Goal: Feedback & Contribution: Contribute content

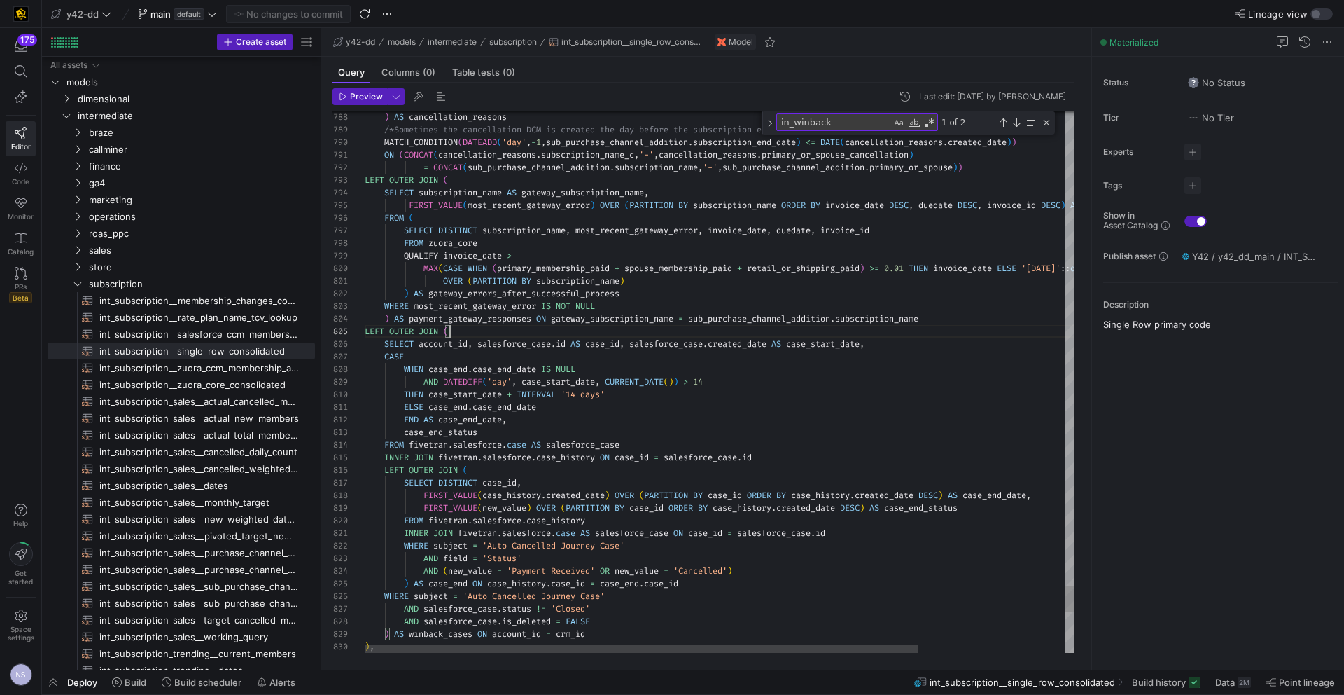
scroll to position [50, 85]
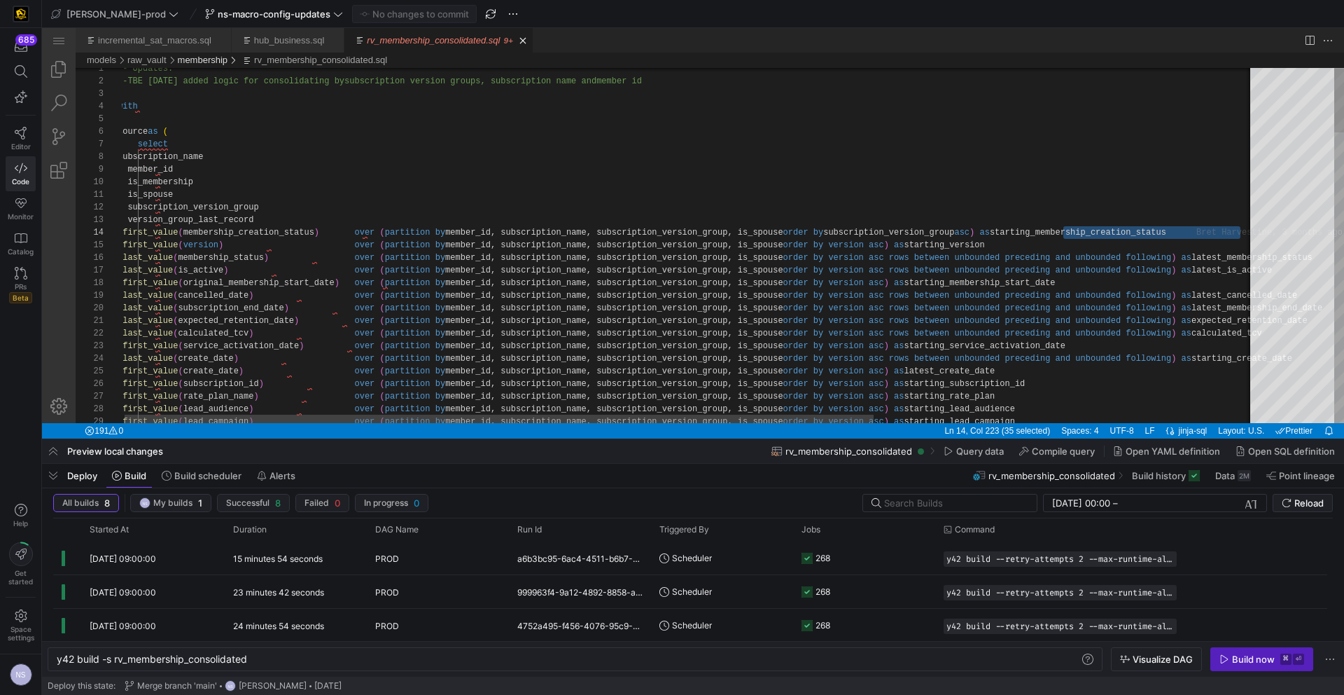
scroll to position [38, 1123]
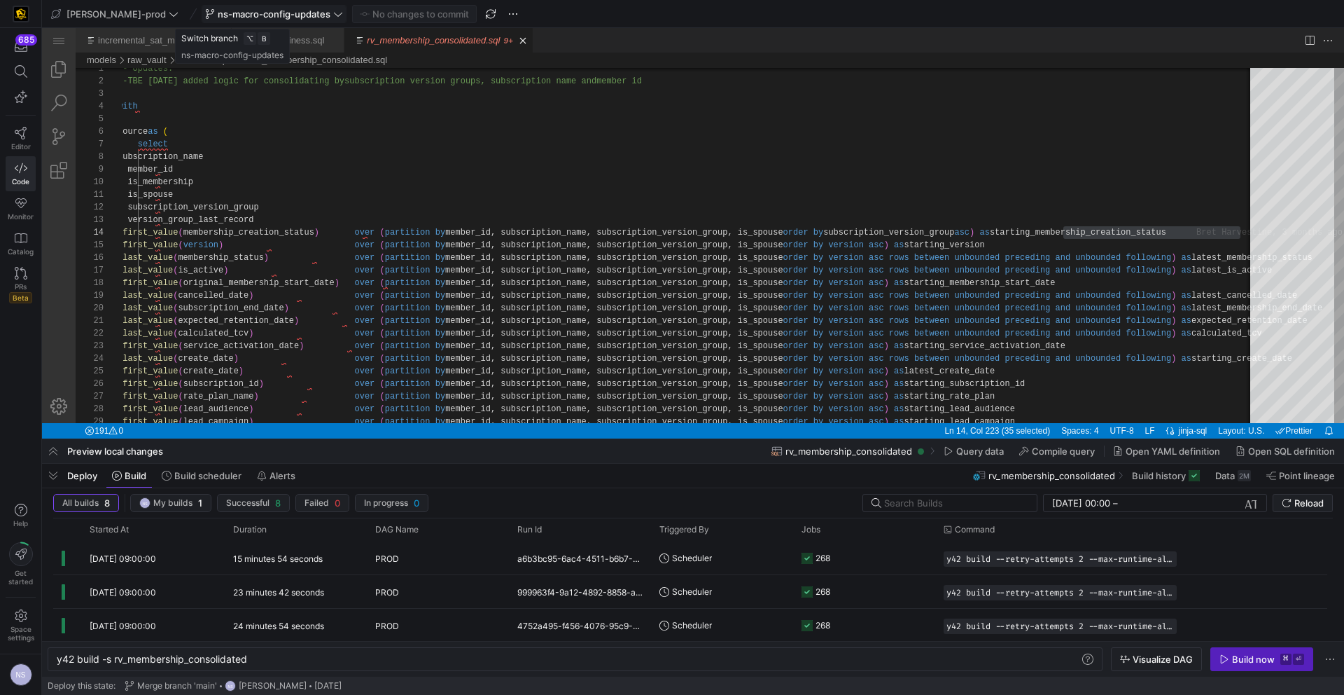
click at [242, 15] on span "ns-macro-config-updates" at bounding box center [274, 13] width 113 height 11
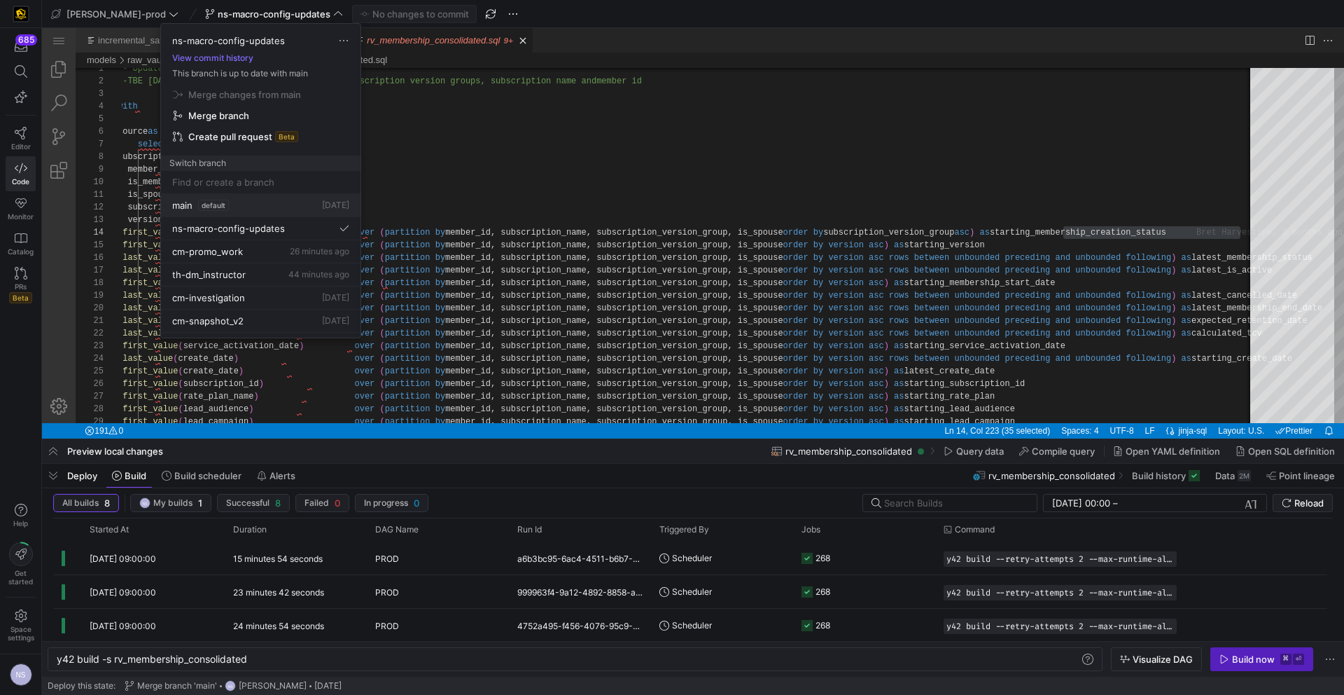
click at [239, 196] on button "main default [DATE]" at bounding box center [261, 205] width 200 height 23
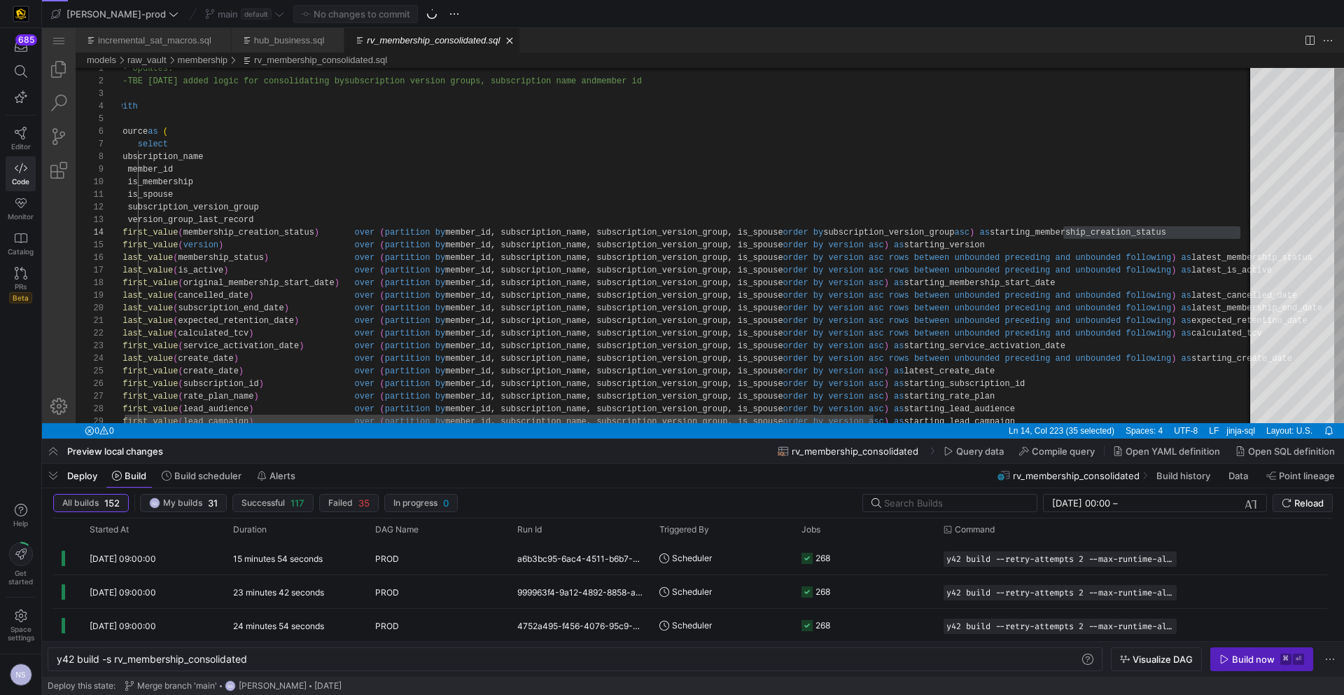
click at [233, 11] on div "main default" at bounding box center [245, 14] width 86 height 18
click at [218, 15] on div "main default" at bounding box center [245, 14] width 86 height 18
click at [241, 15] on span "default" at bounding box center [256, 13] width 31 height 11
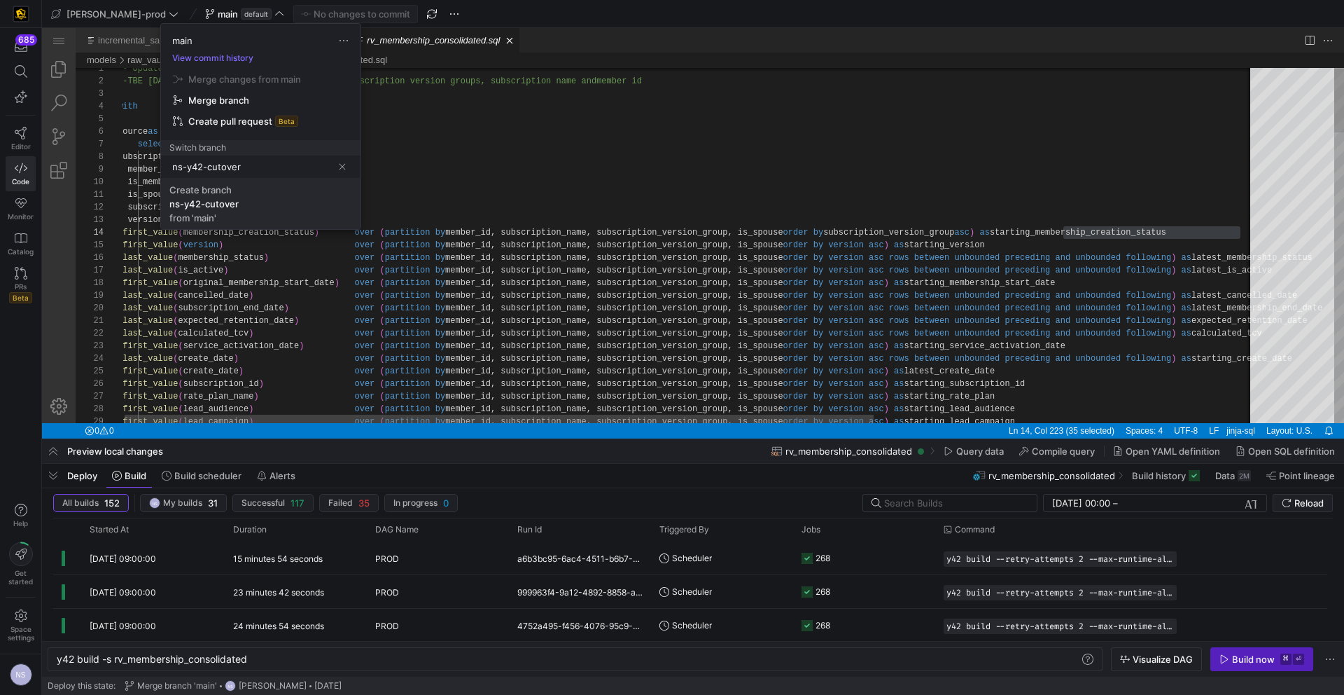
type input "ns-y42-cutover"
click at [279, 199] on span "Create branch ns-y42-cutover from 'main'" at bounding box center [260, 203] width 183 height 39
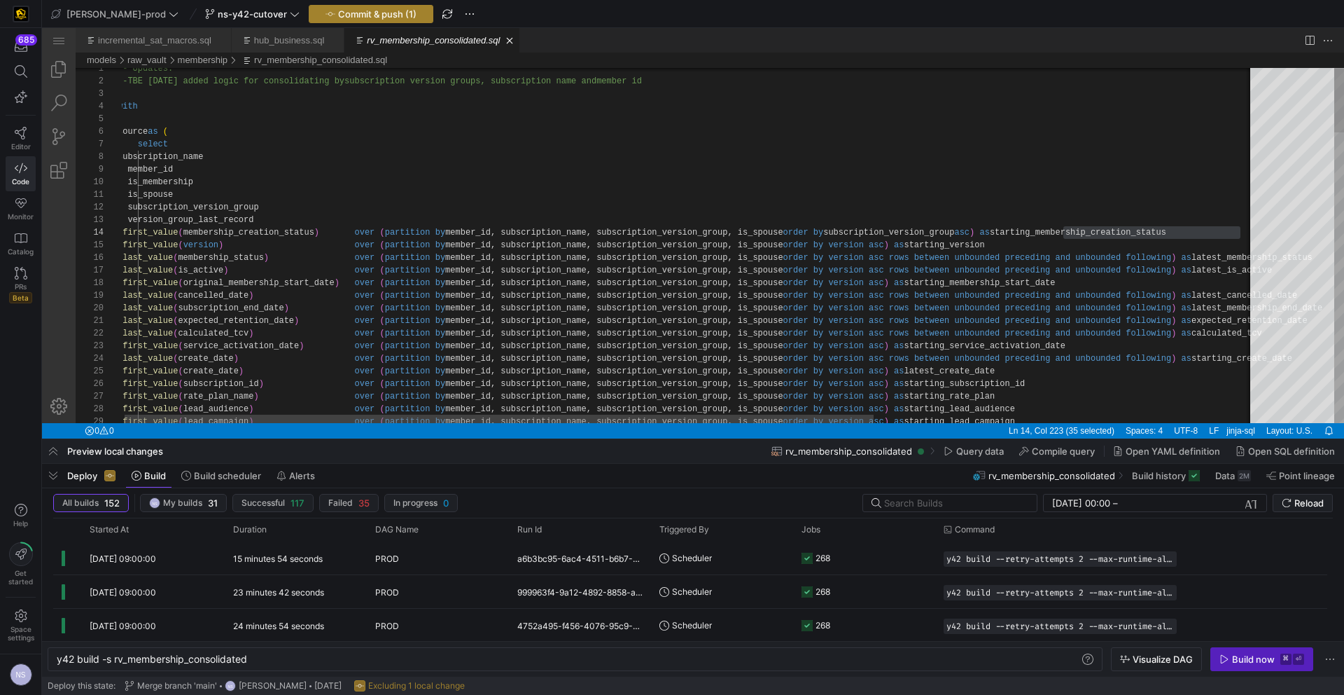
click at [341, 13] on span "Commit & push (1)" at bounding box center [377, 13] width 78 height 11
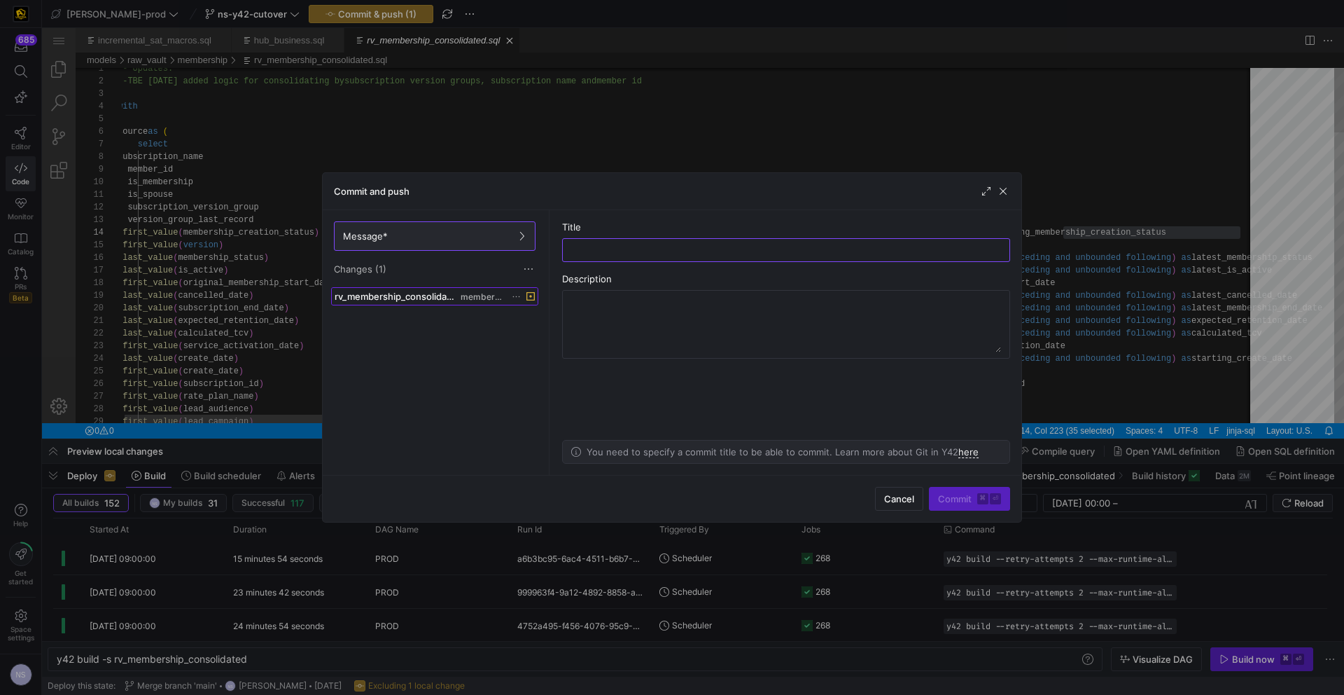
click at [429, 295] on span "rv_membership_consolidated.sql" at bounding box center [396, 296] width 123 height 11
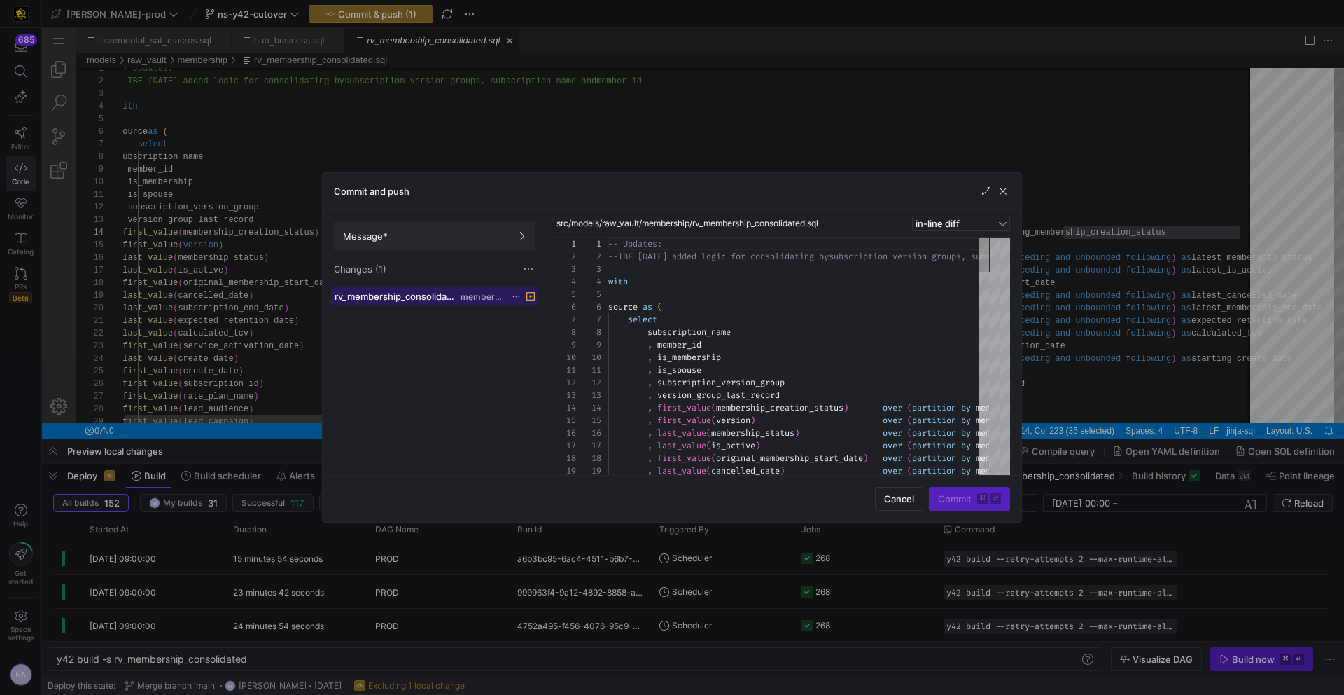
scroll to position [126, 0]
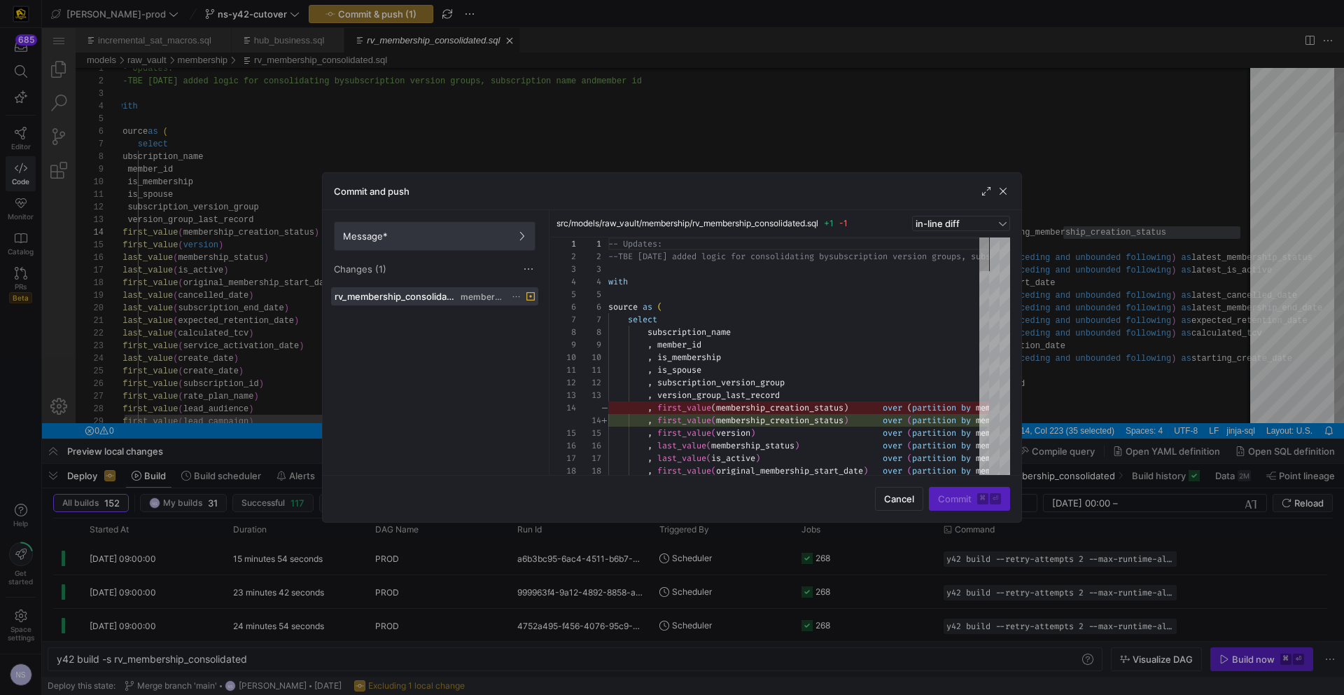
click at [445, 244] on span at bounding box center [435, 236] width 200 height 28
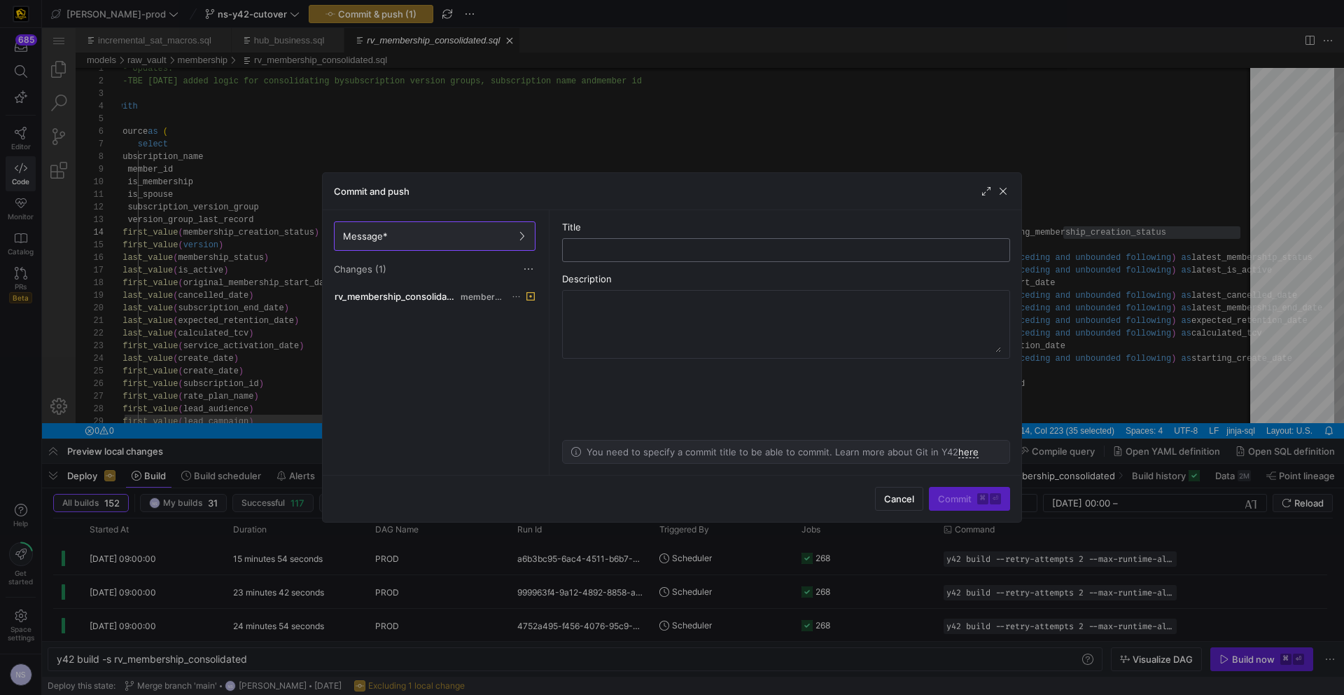
click at [660, 246] on input "text" at bounding box center [786, 249] width 424 height 11
type input "fixing error"
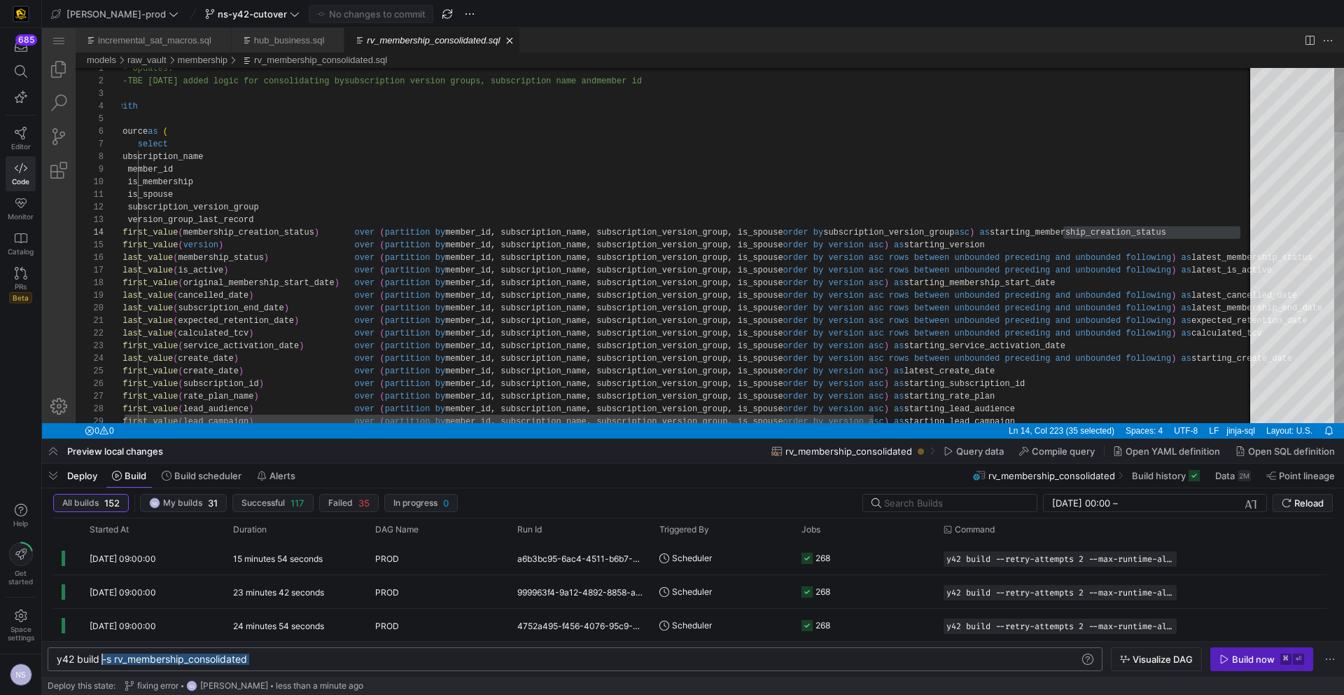
scroll to position [0, 50]
drag, startPoint x: 280, startPoint y: 660, endPoint x: 109, endPoint y: 660, distance: 171.5
click at [109, 660] on div "y42 build -s rv_membership_consolidated" at bounding box center [568, 658] width 1023 height 11
type textarea "y42 build --stale"
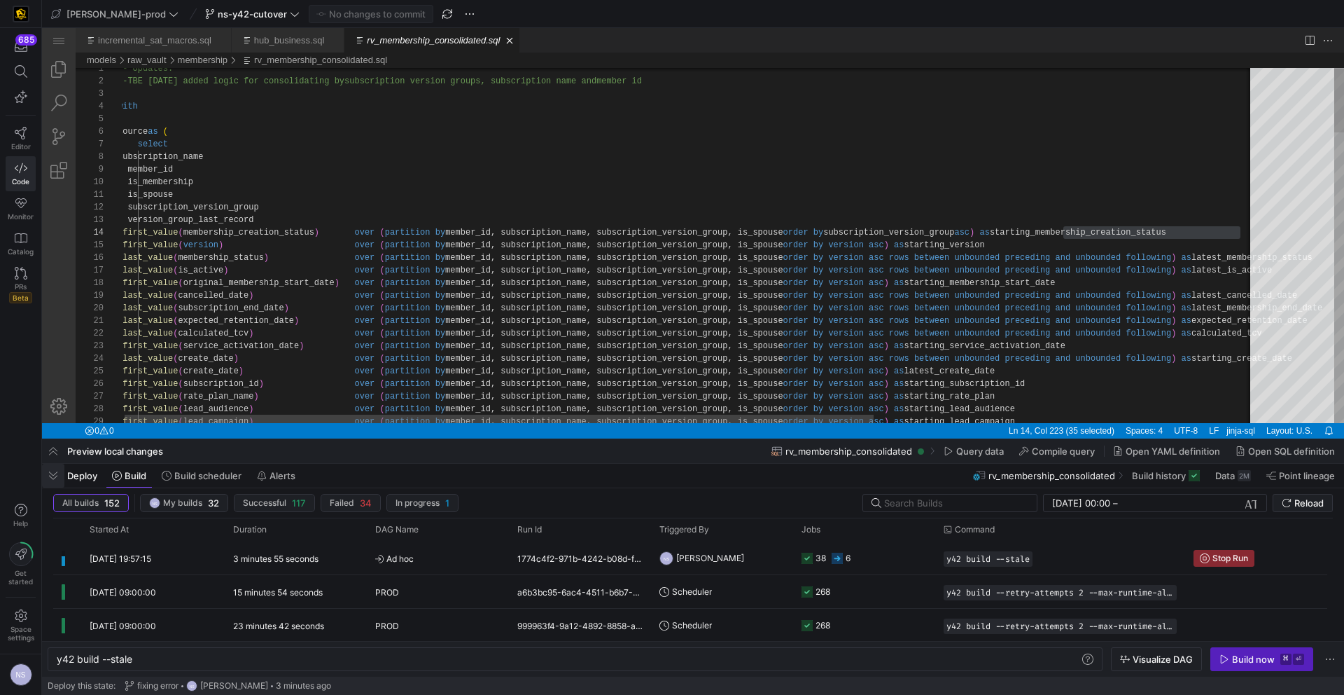
click at [1084, 272] on span "button" at bounding box center [1107, 268] width 46 height 10
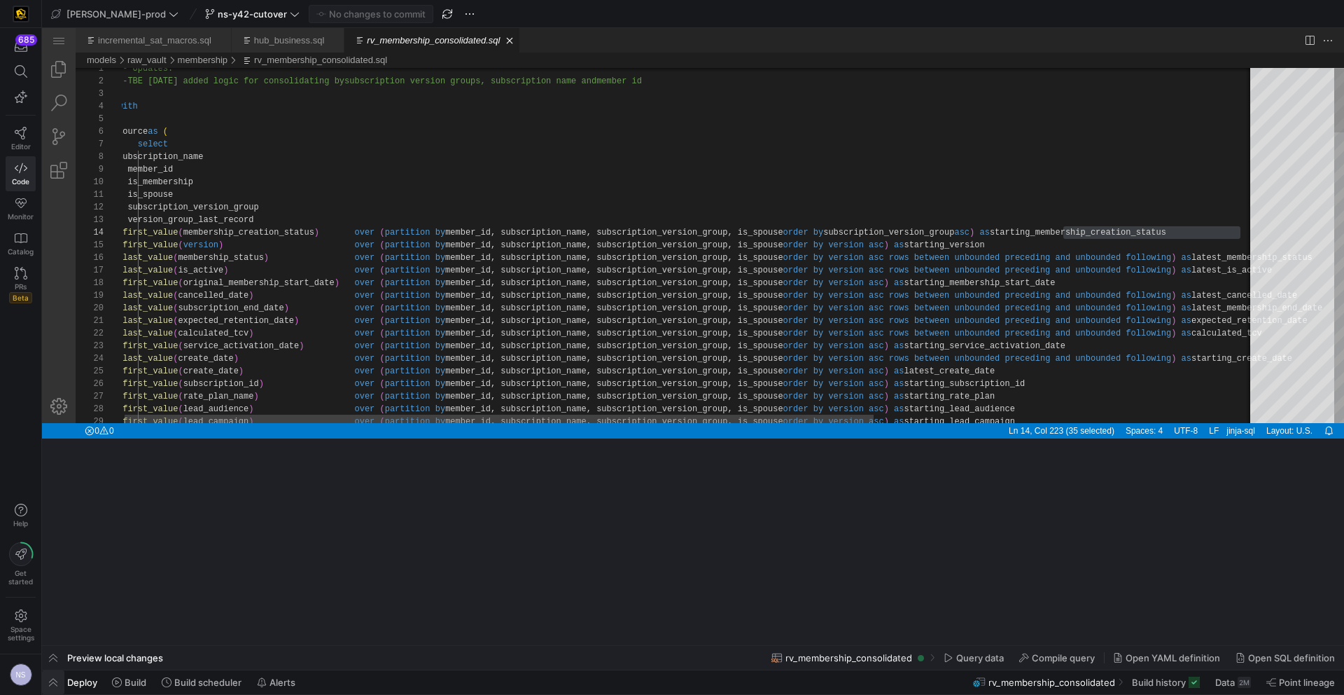
click at [1084, 272] on span "button" at bounding box center [1107, 268] width 46 height 10
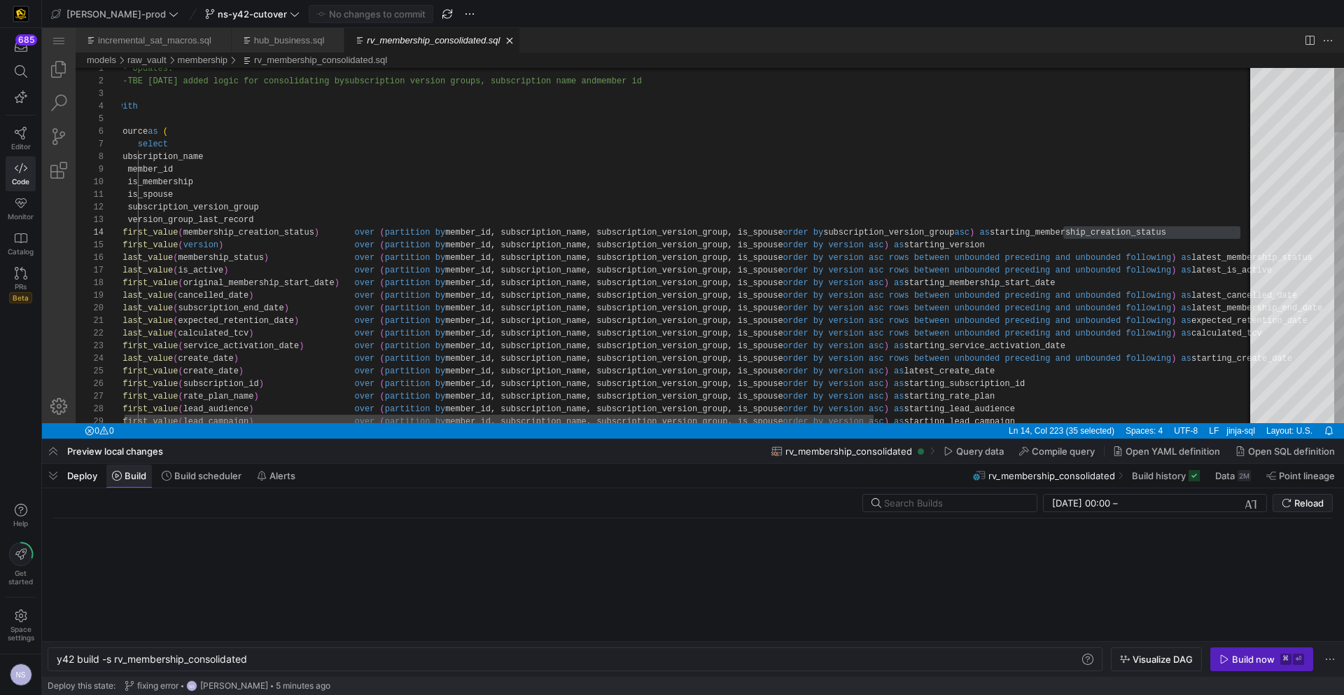
scroll to position [0, 193]
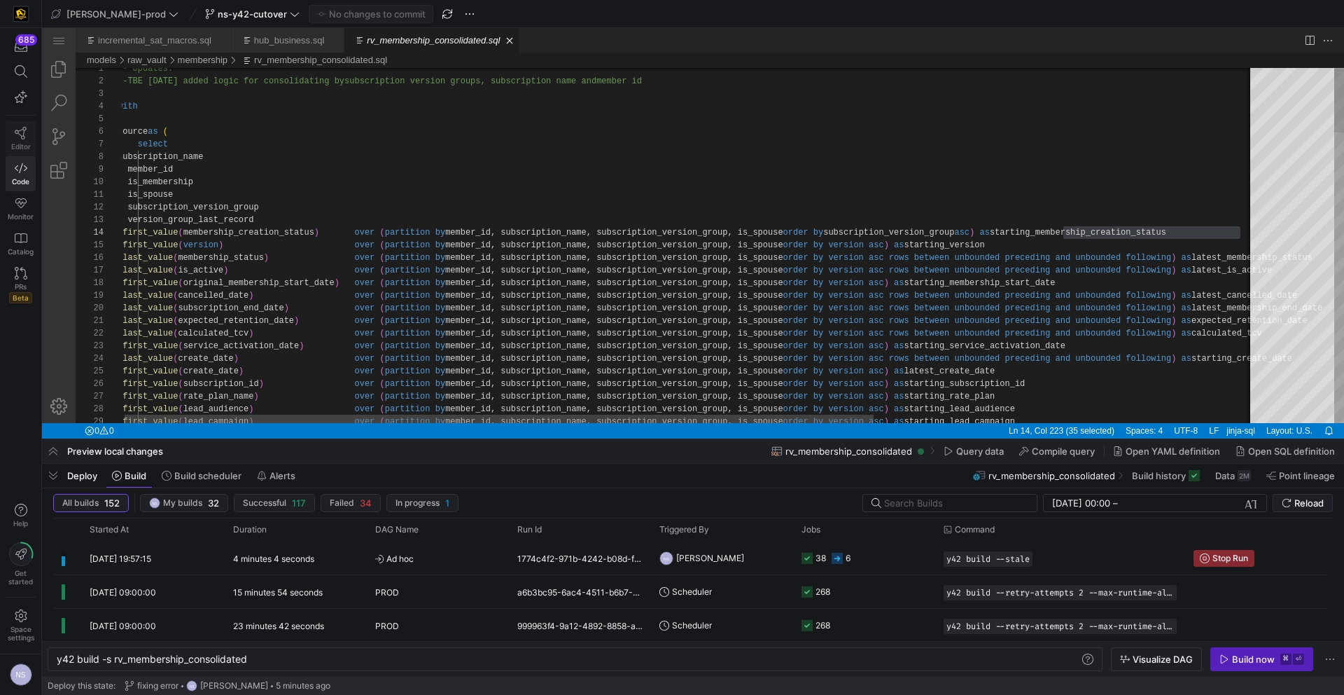
click at [22, 143] on span "Editor" at bounding box center [21, 146] width 20 height 8
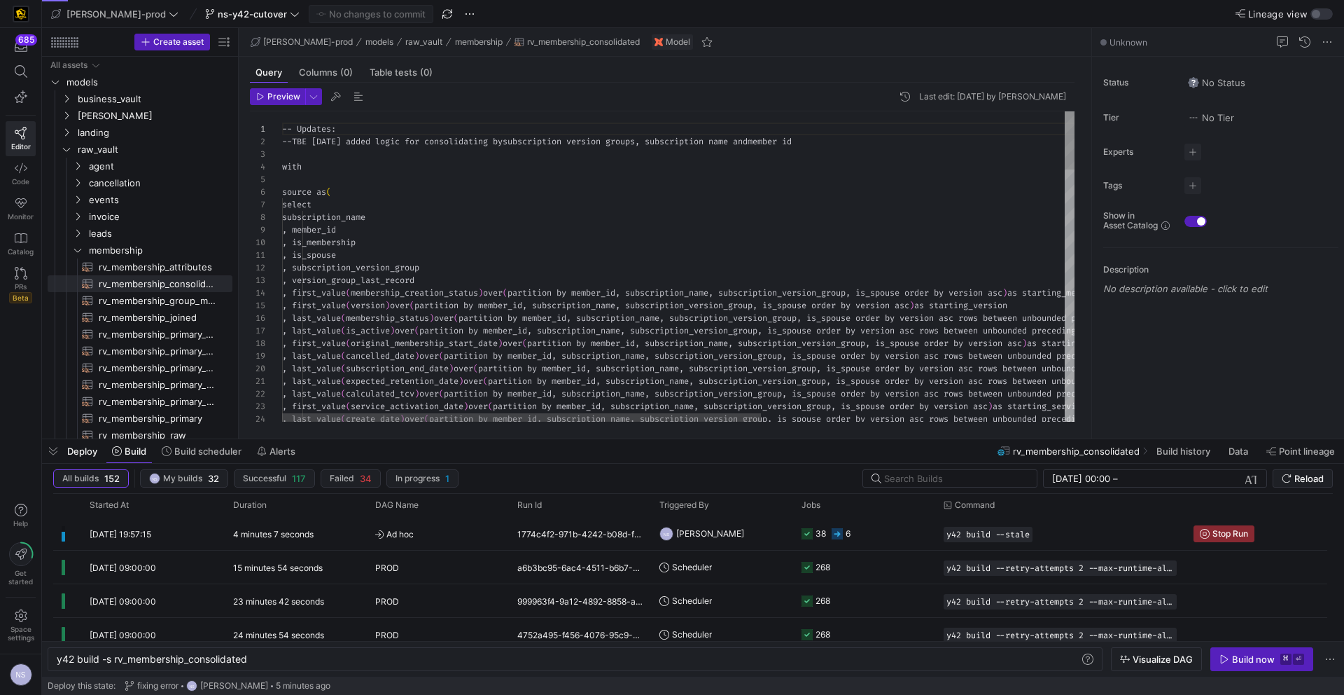
scroll to position [126, 0]
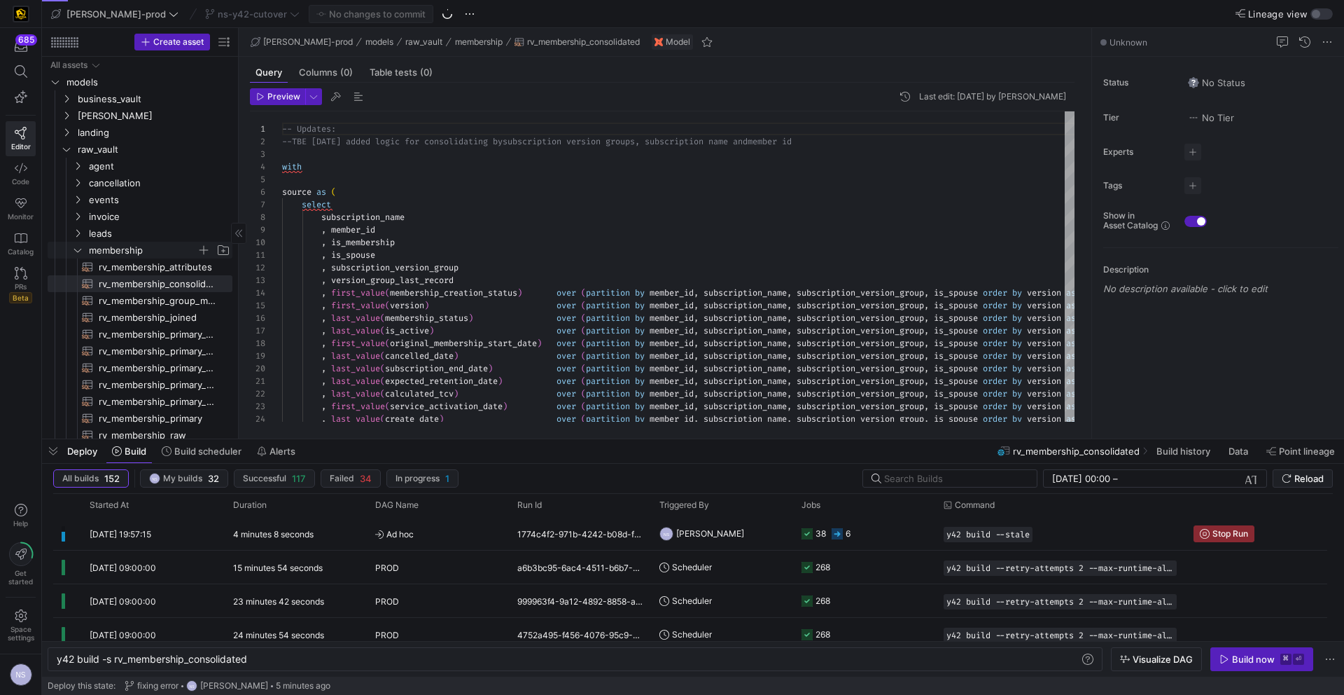
click at [106, 256] on span "membership" at bounding box center [143, 250] width 108 height 16
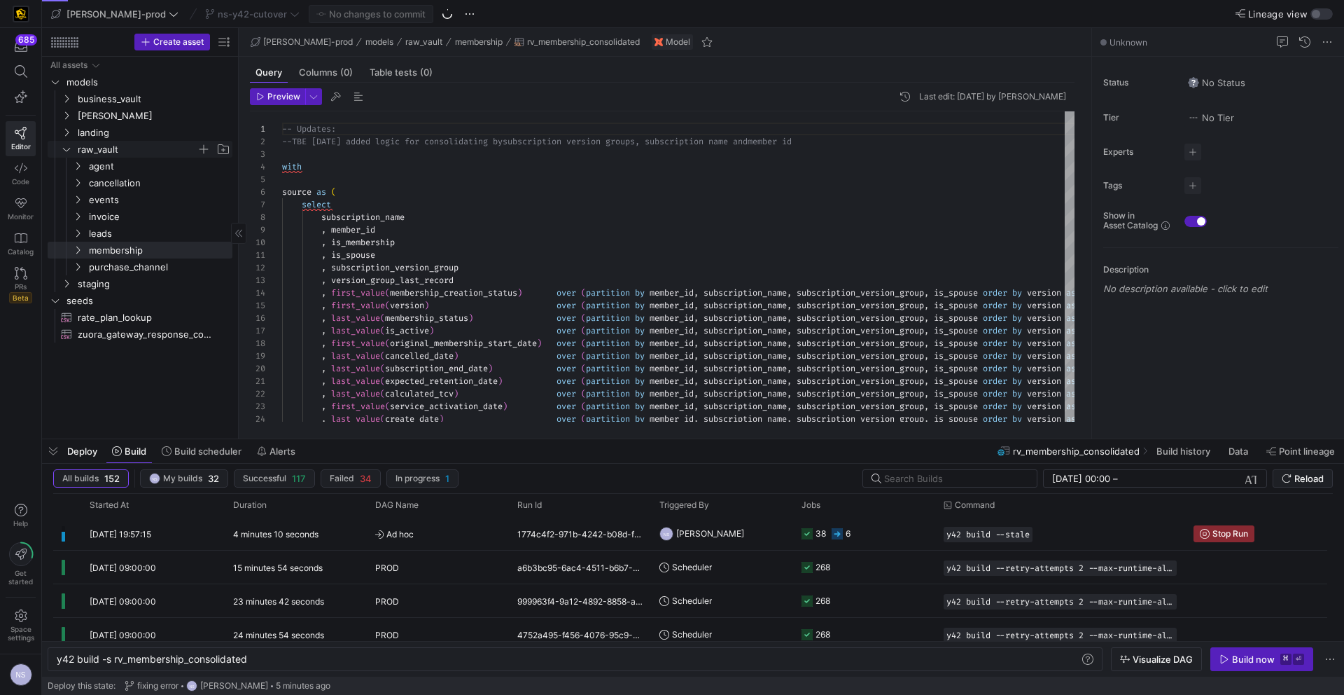
click at [99, 145] on span "raw_vault" at bounding box center [137, 149] width 119 height 16
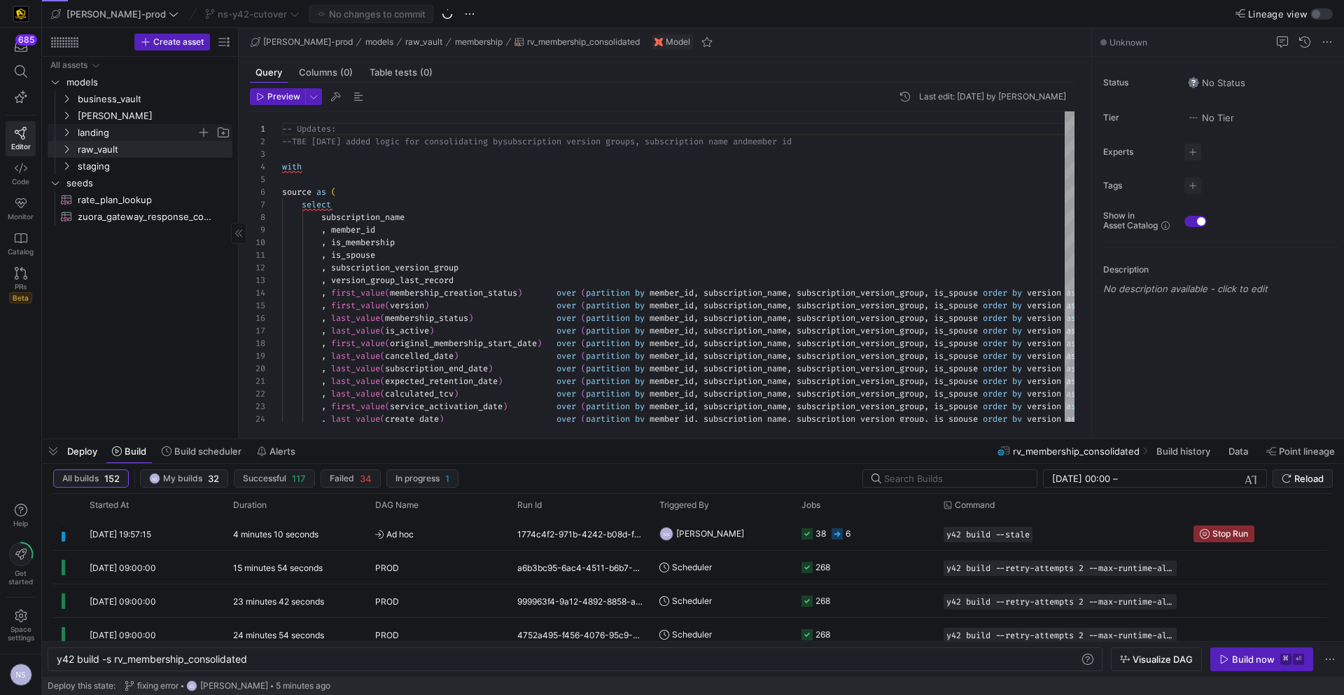
click at [98, 134] on span "landing" at bounding box center [137, 133] width 119 height 16
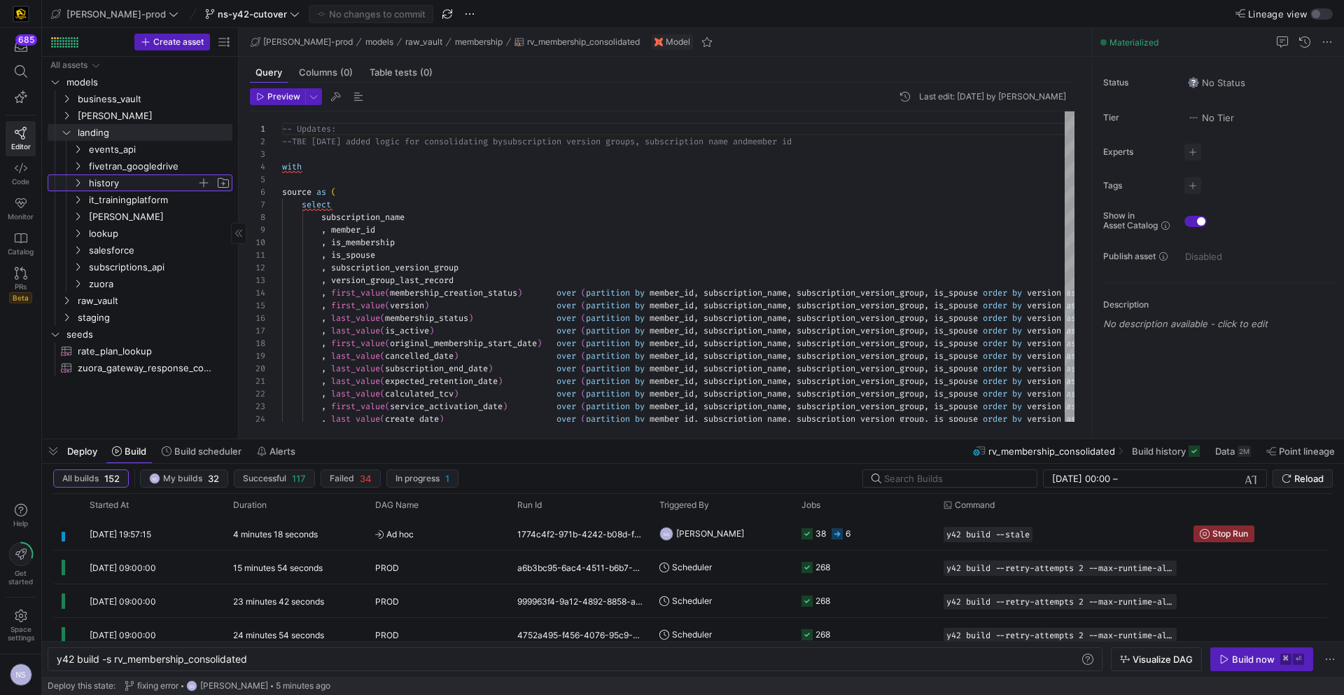
click at [115, 188] on span "history" at bounding box center [143, 183] width 108 height 16
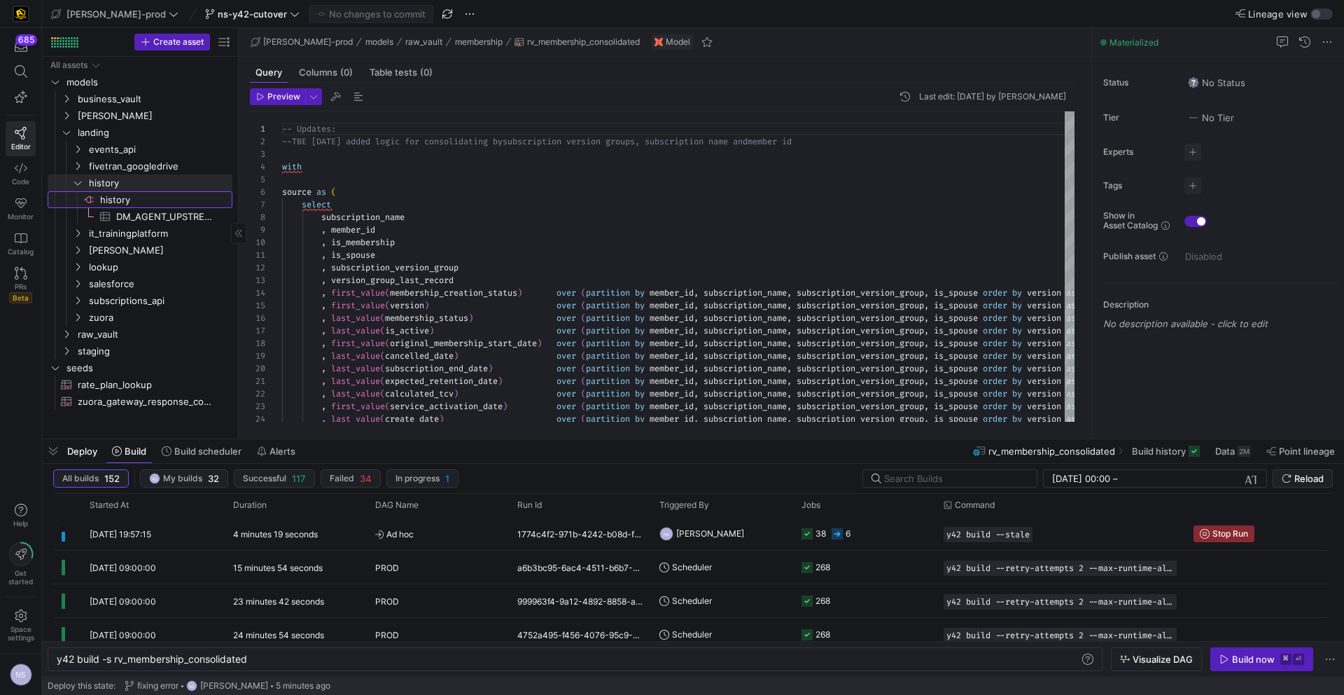
click at [135, 205] on span "history​​​​​​​​" at bounding box center [165, 200] width 130 height 16
type textarea "y42 build"
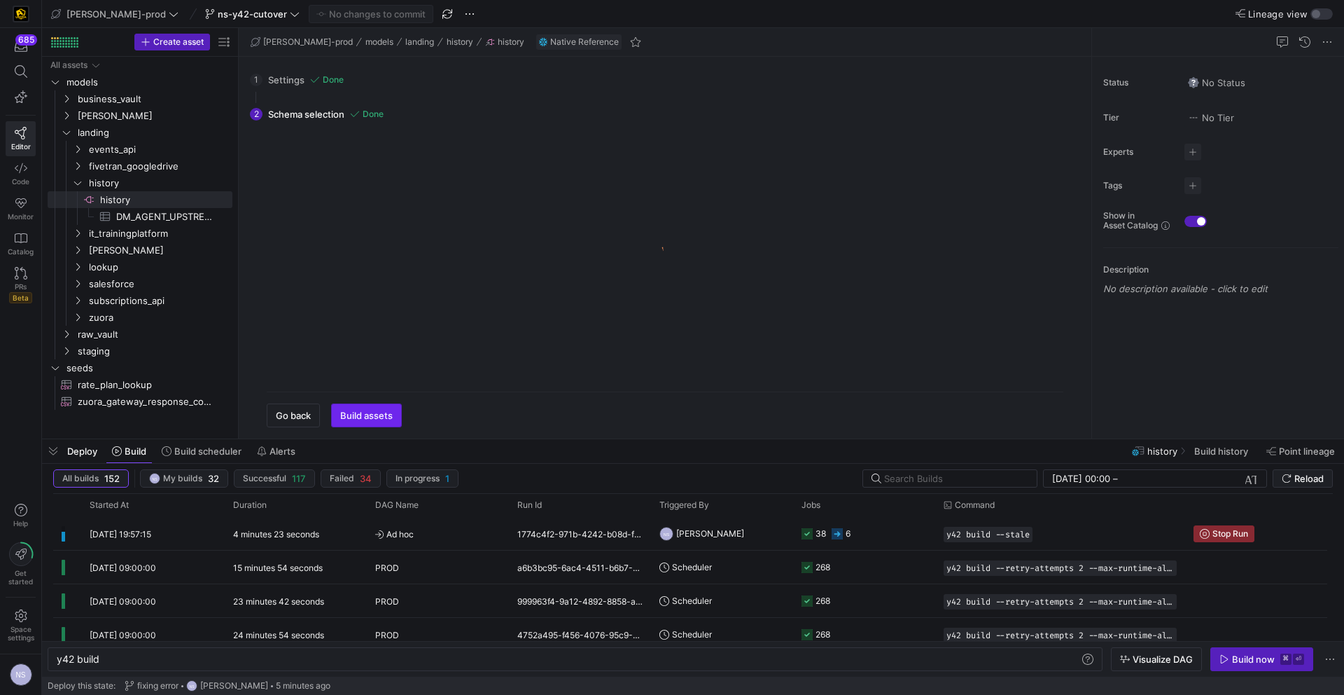
click at [359, 415] on span "Build assets" at bounding box center [366, 415] width 53 height 11
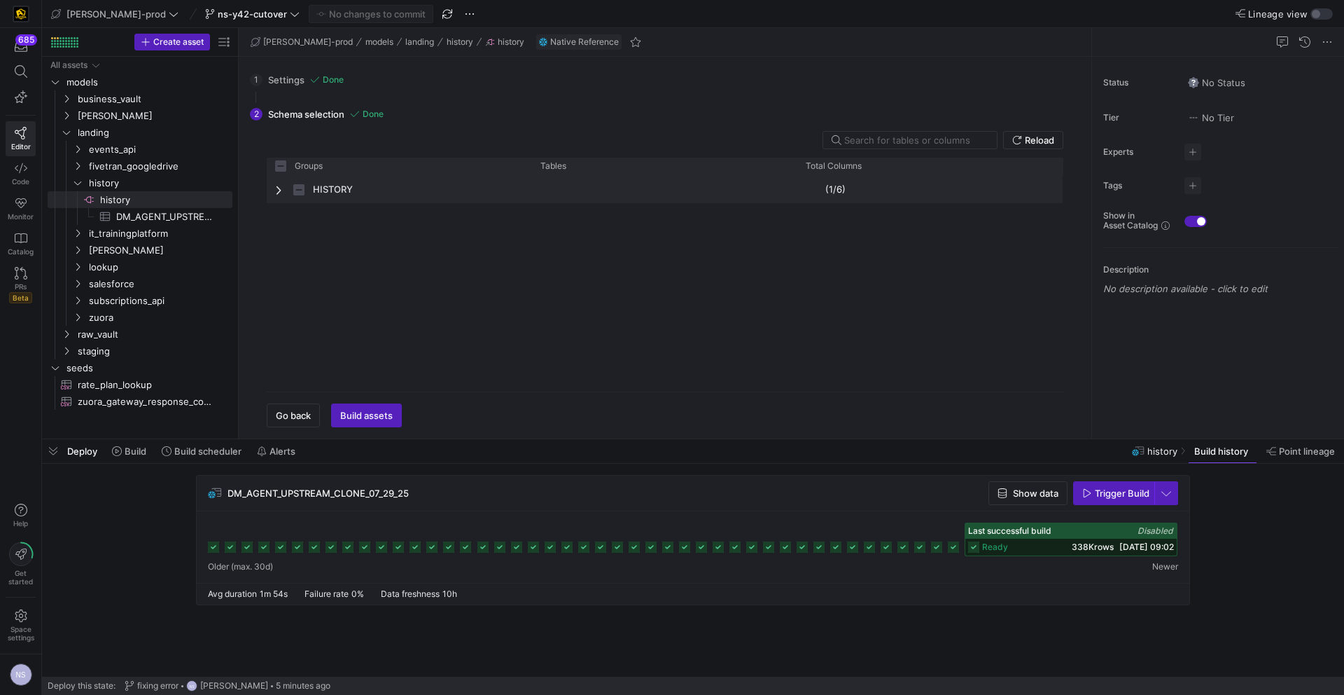
click at [282, 190] on span "Press SPACE to select this row." at bounding box center [280, 189] width 10 height 11
checkbox input "false"
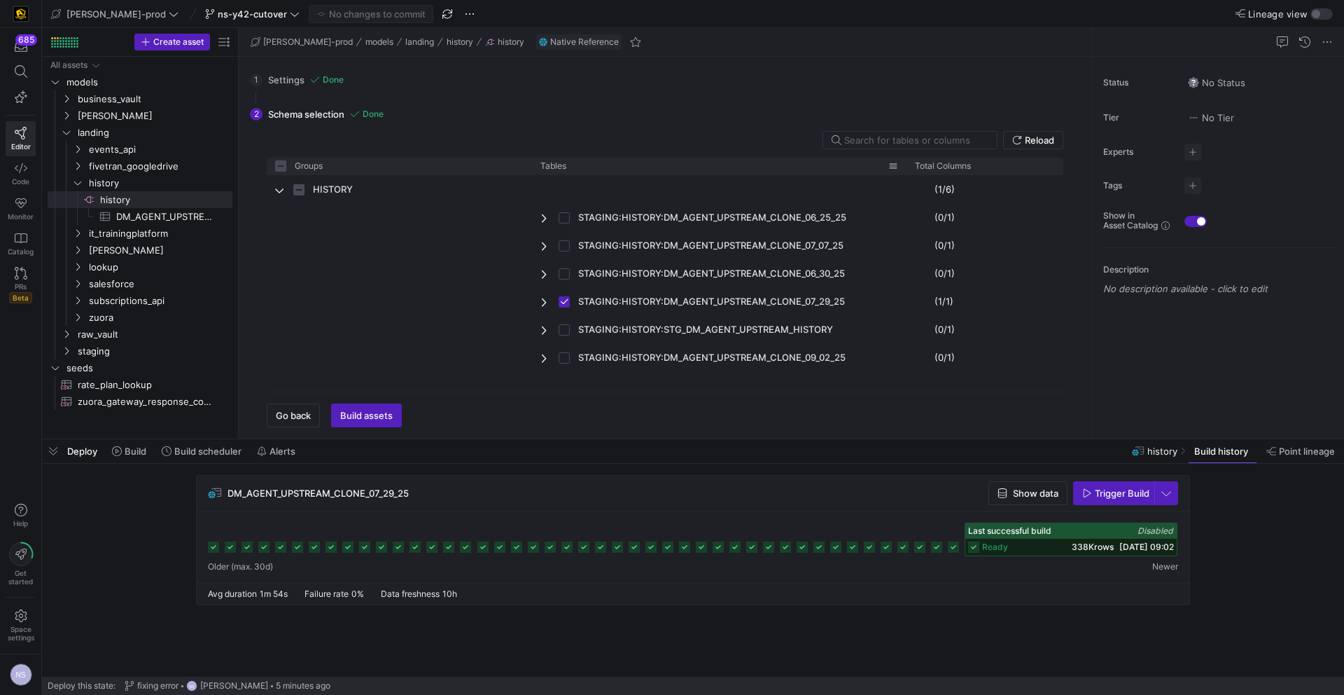
drag, startPoint x: 796, startPoint y: 170, endPoint x: 905, endPoint y: 169, distance: 109.2
click at [905, 169] on div at bounding box center [907, 166] width 6 height 17
click at [565, 305] on input "Press Space to toggle row selection (checked)" at bounding box center [564, 301] width 11 height 11
checkbox input "false"
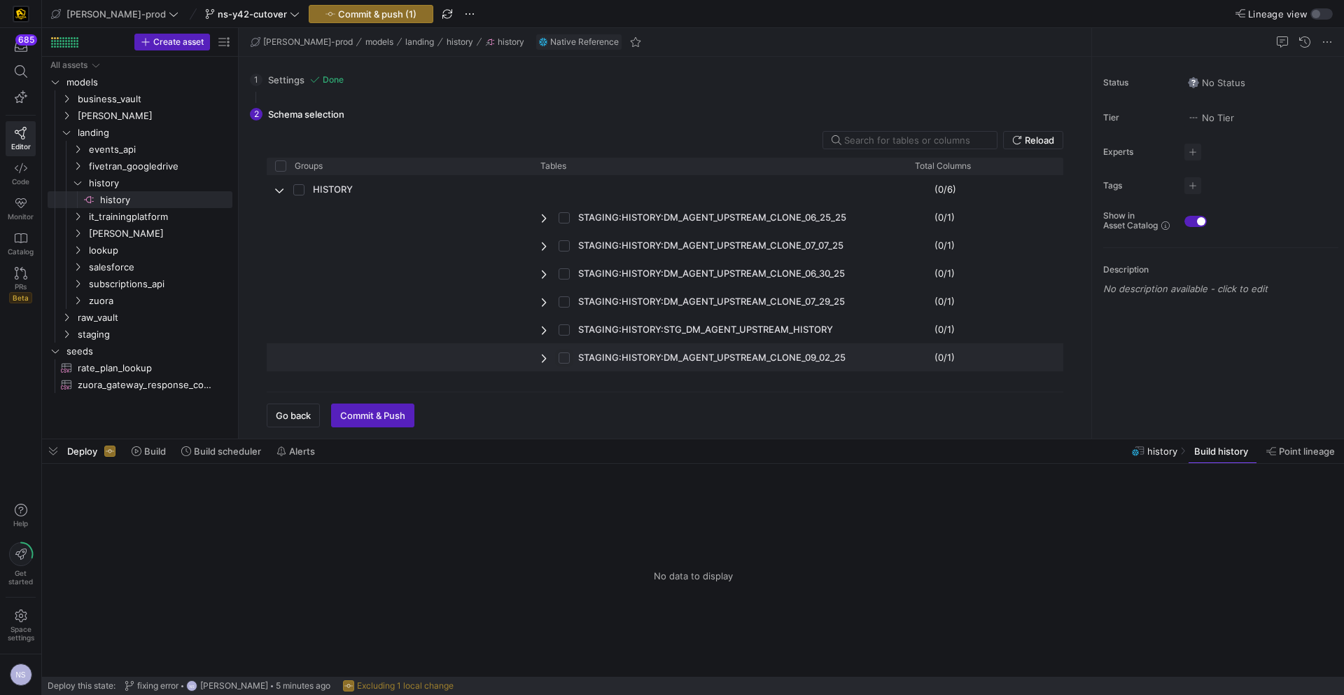
click at [567, 358] on input "Press Space to toggle row selection (unchecked)" at bounding box center [564, 357] width 11 height 11
checkbox input "true"
checkbox input "false"
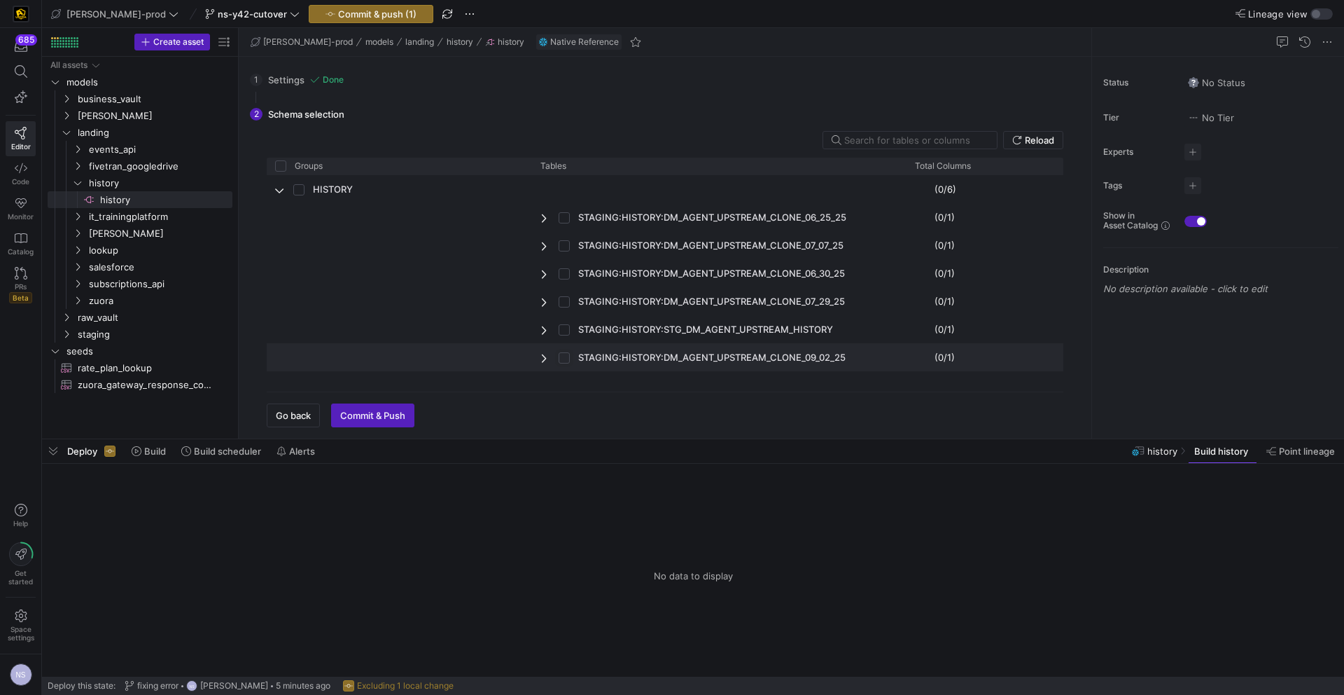
checkbox input "true"
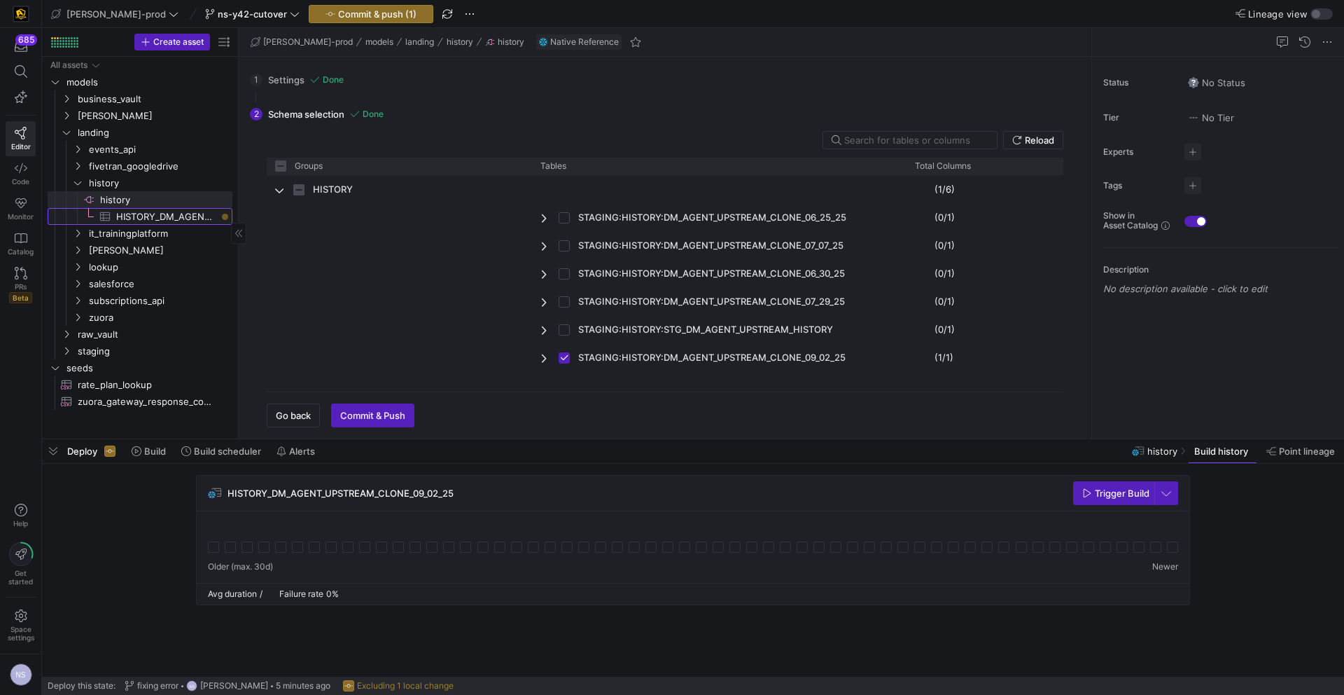
click at [146, 216] on span "HISTORY_DM_AGENT_UPSTREAM_CLONE_09_02_25​​​​​​​​​" at bounding box center [166, 217] width 100 height 16
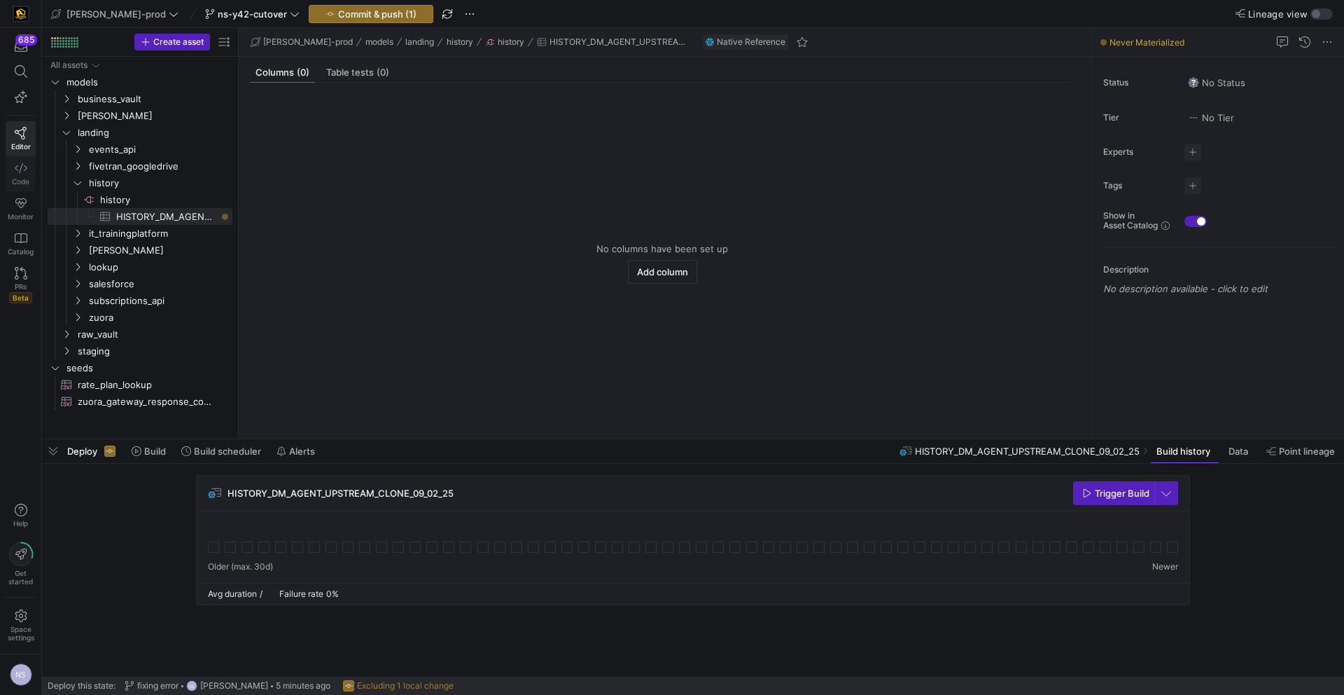
click at [24, 171] on icon at bounding box center [21, 168] width 13 height 13
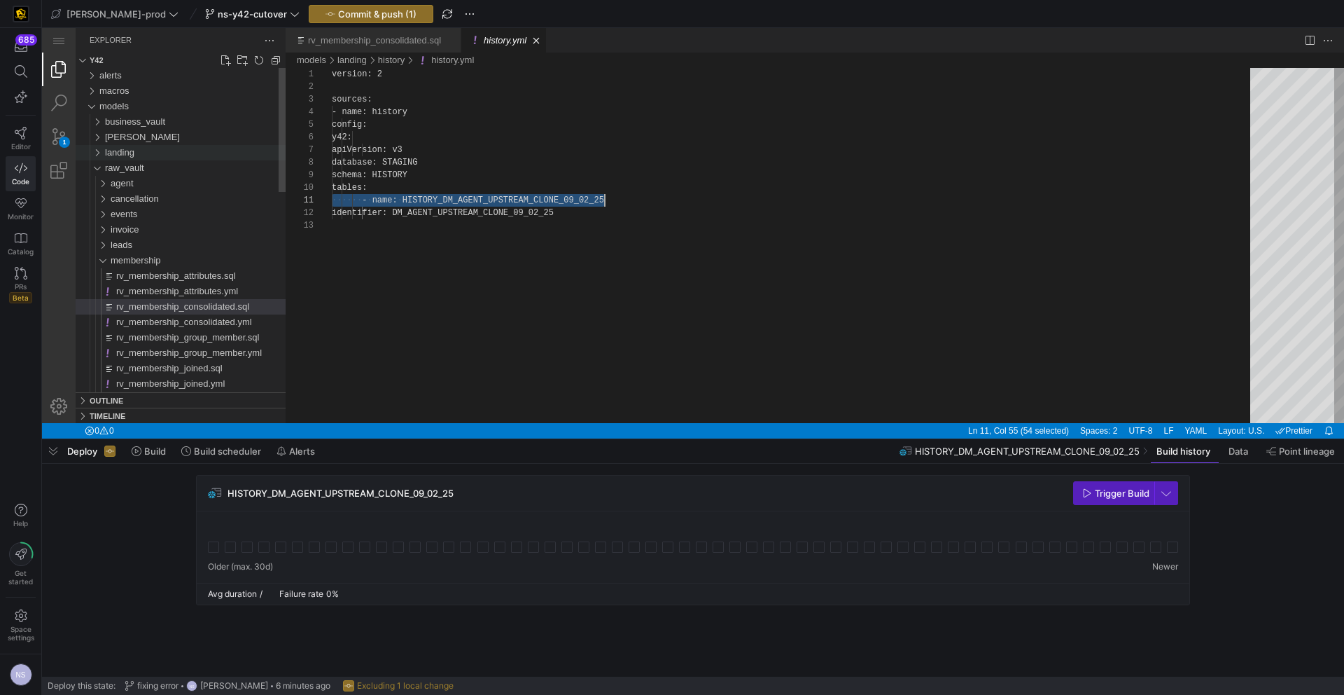
scroll to position [0, 272]
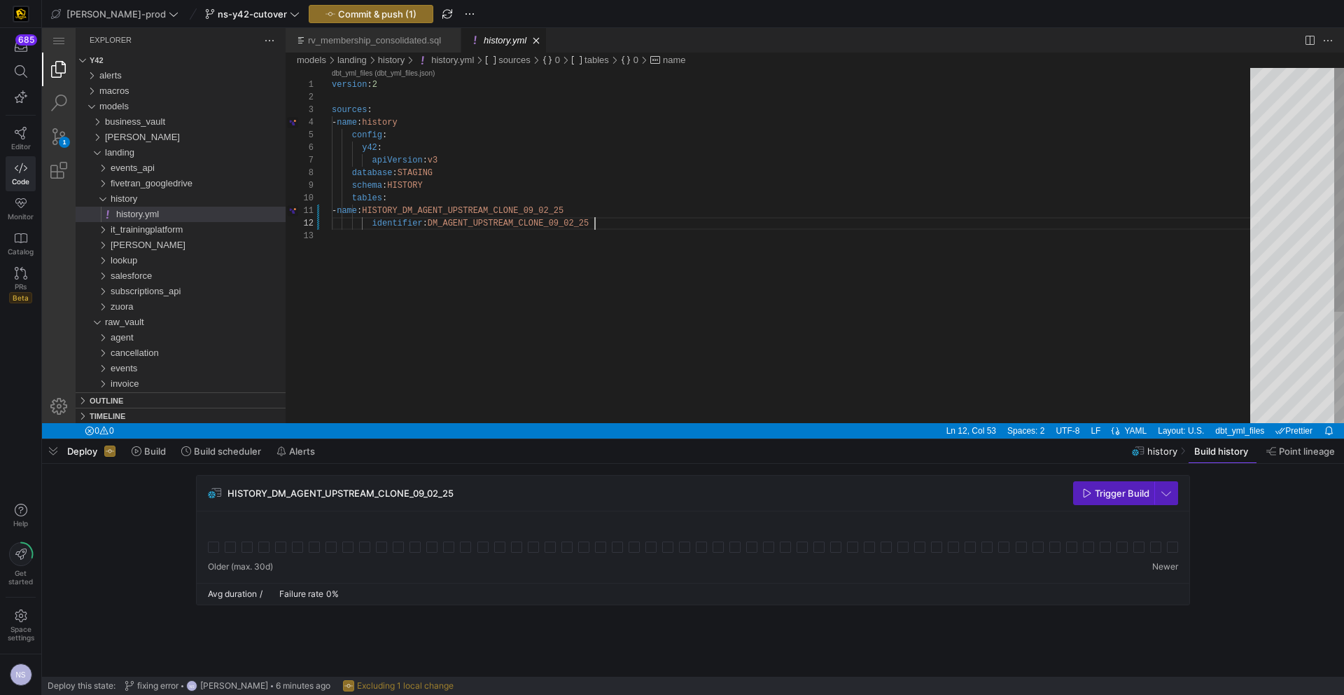
scroll to position [13, 263]
click at [621, 227] on div "version : 2 sources : - name : history config : y42 : apiVersion : v3 database …" at bounding box center [796, 326] width 928 height 517
drag, startPoint x: 443, startPoint y: 212, endPoint x: 404, endPoint y: 213, distance: 39.2
type textarea "- name: DM_AGENT_UPSTREAM_CLONE_09_02_25 identifier: DM_AGENT_UPSTREAM_CLONE_09…"
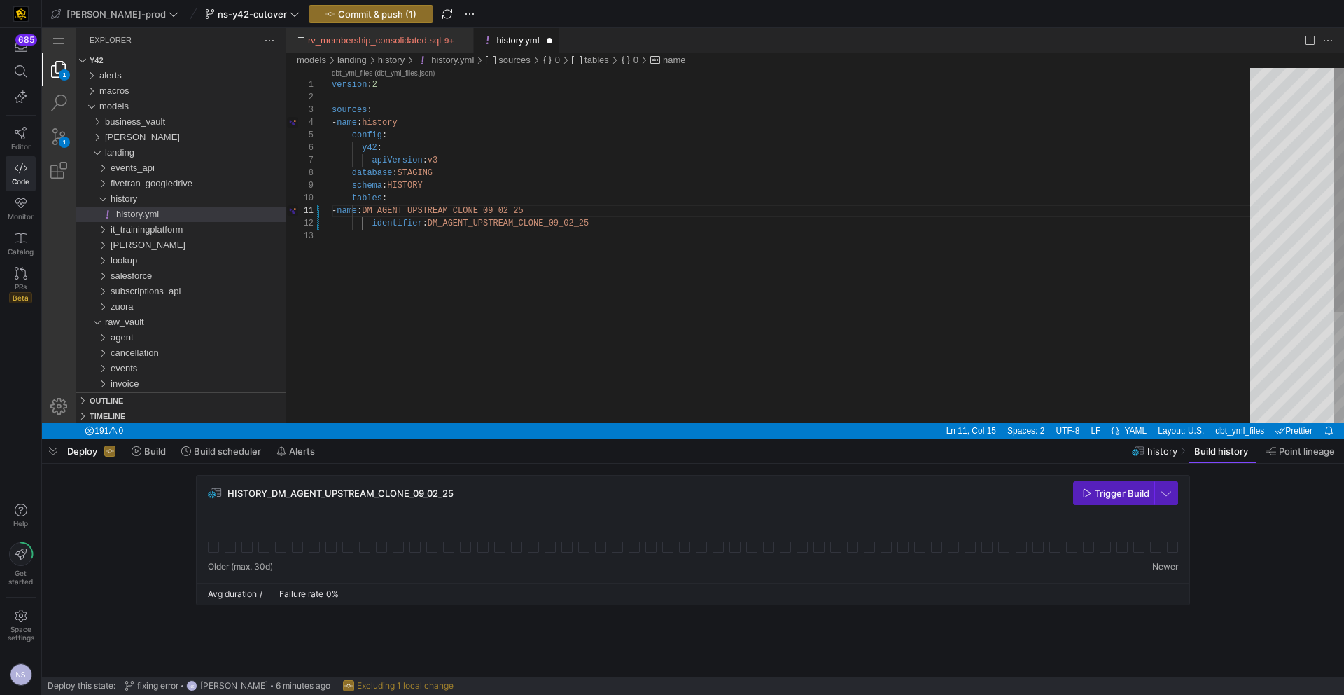
click at [464, 209] on div "version : 2 sources : - name : history config : y42 : apiVersion : v3 database …" at bounding box center [796, 326] width 928 height 517
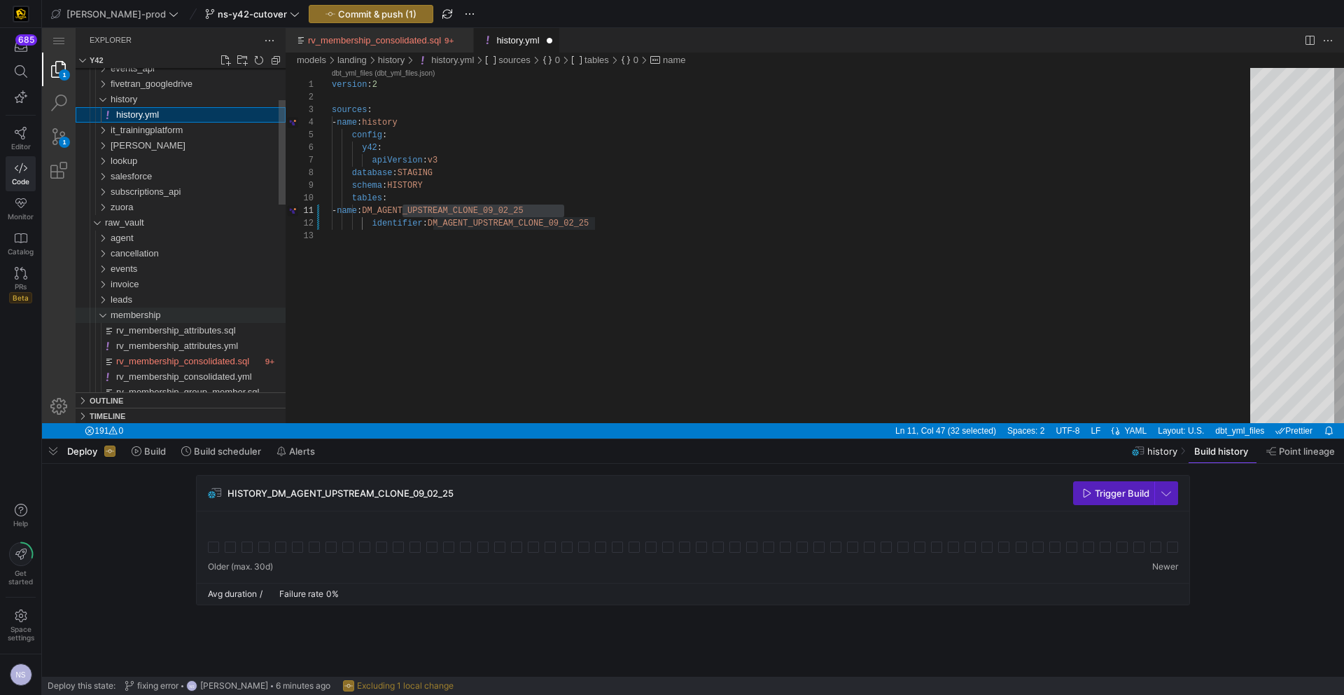
click at [154, 311] on span "membership" at bounding box center [136, 314] width 50 height 11
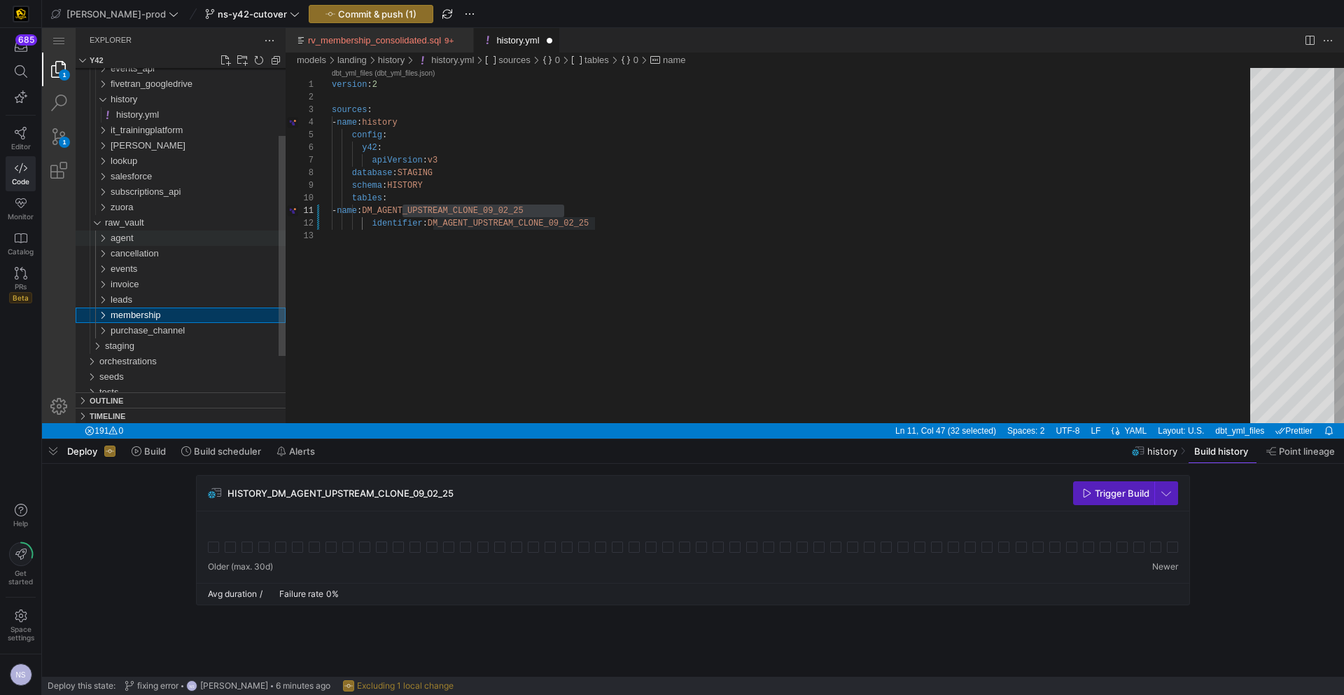
click at [126, 239] on span "agent" at bounding box center [122, 237] width 23 height 11
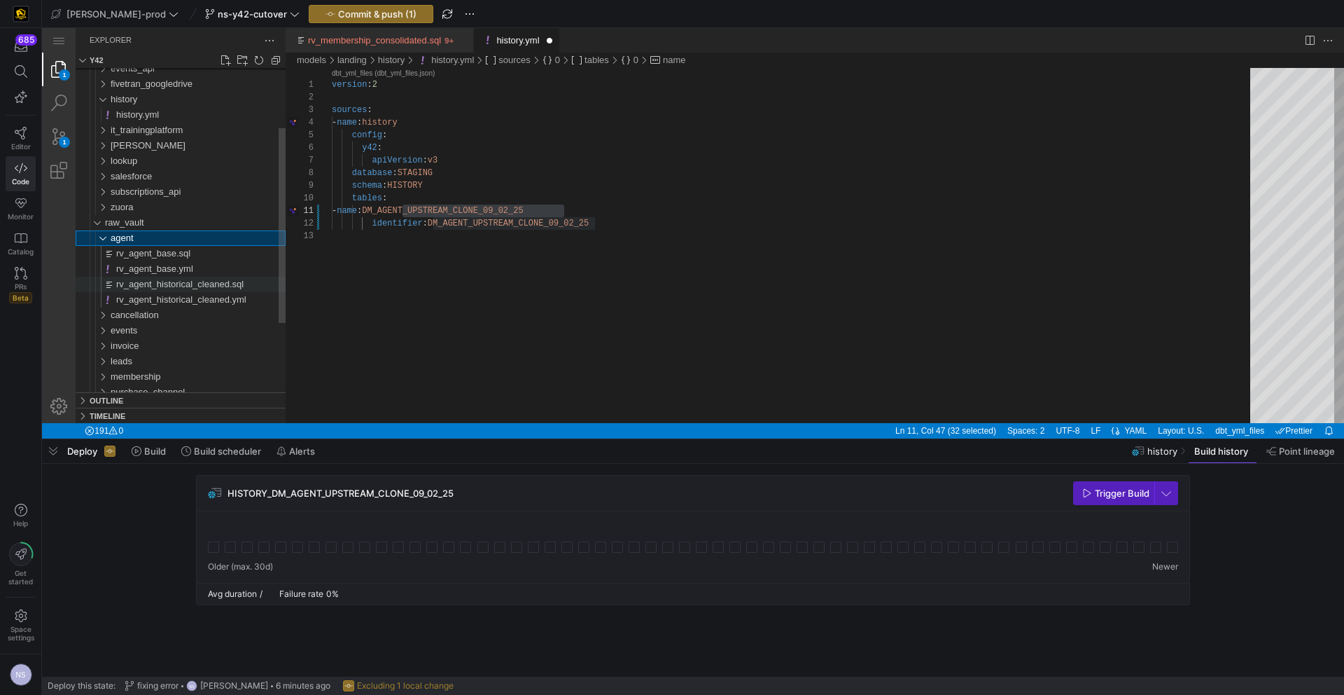
click at [184, 280] on span "rv_agent_historical_cleaned.sql" at bounding box center [179, 284] width 127 height 11
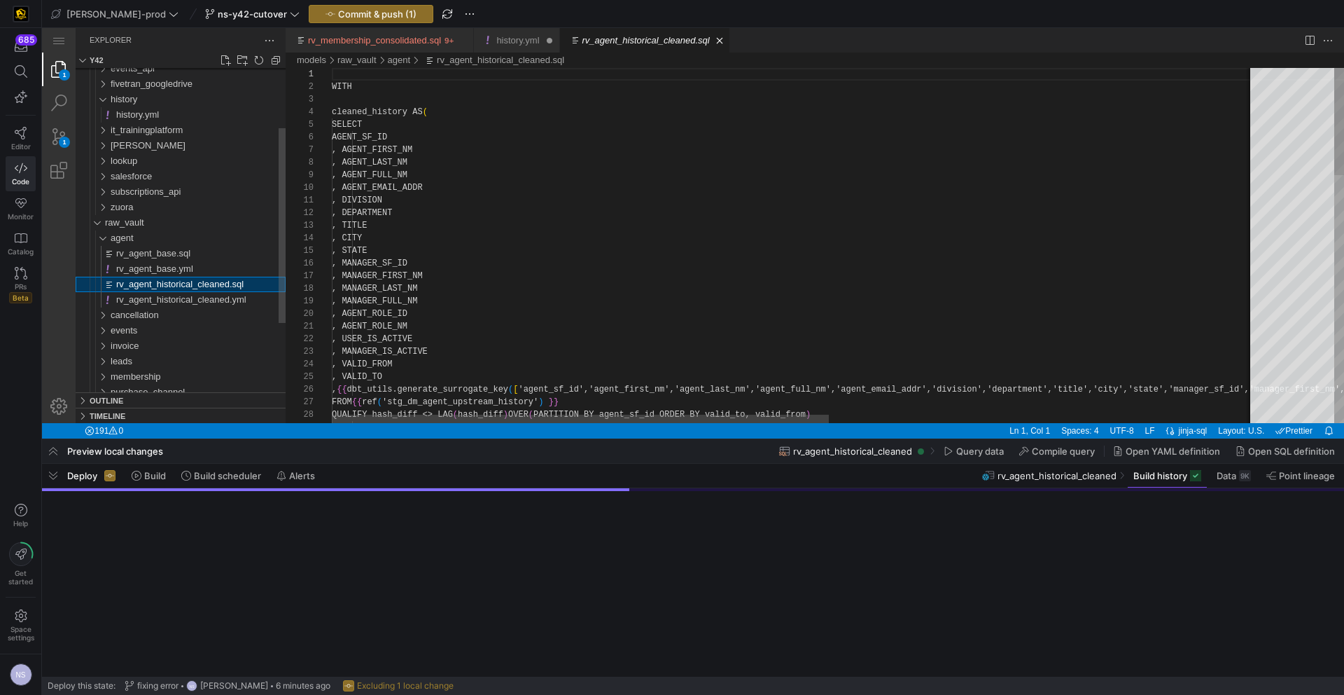
scroll to position [126, 0]
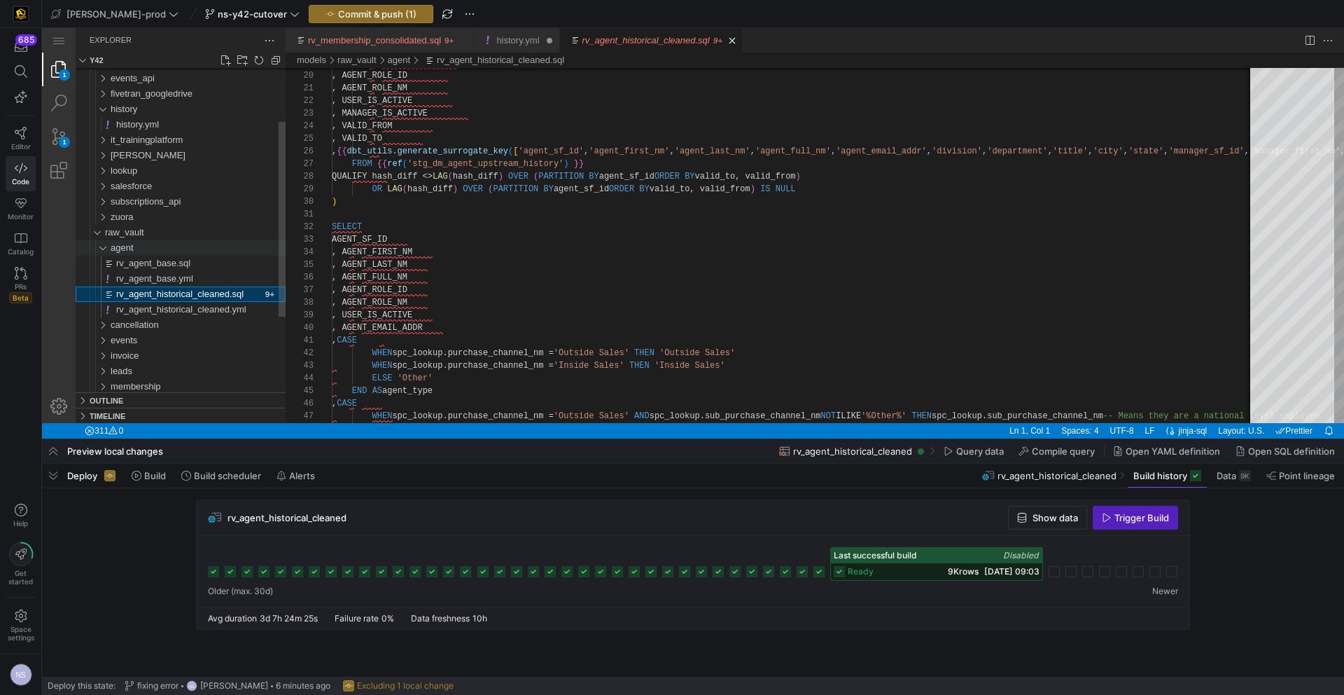
click at [133, 243] on span "agent" at bounding box center [122, 247] width 23 height 11
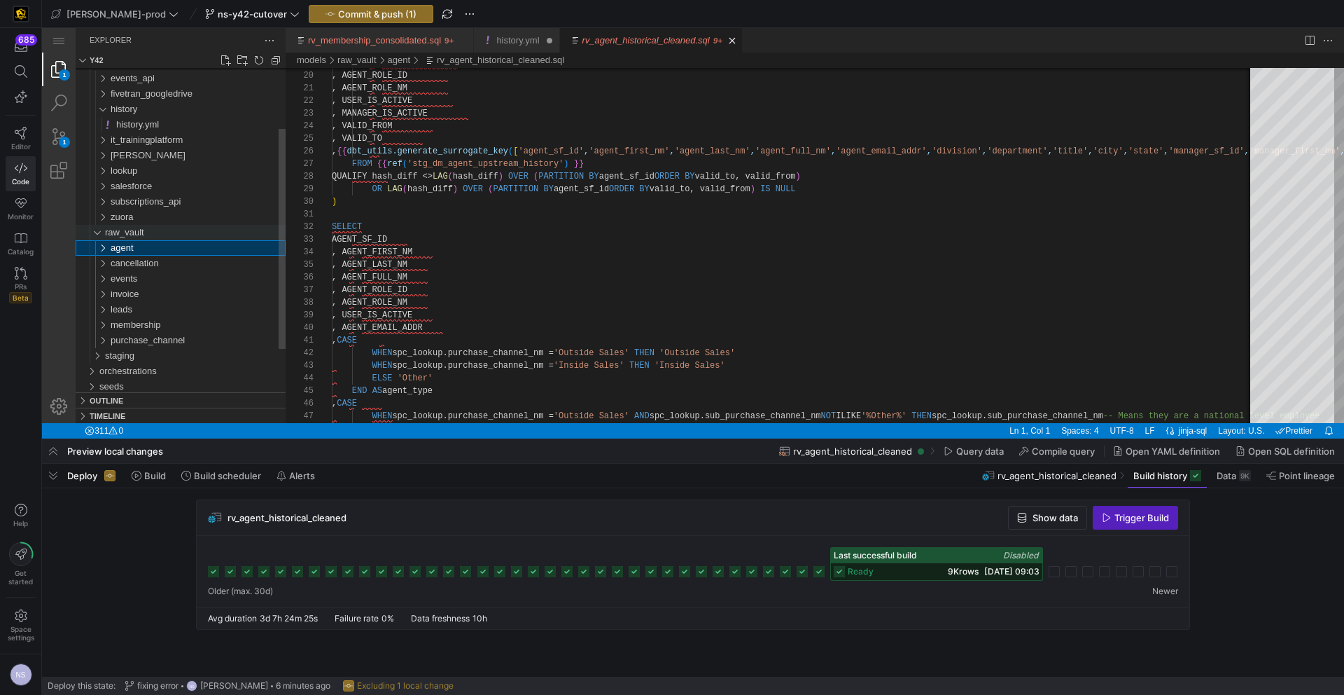
click at [128, 231] on span "raw_vault" at bounding box center [124, 232] width 39 height 11
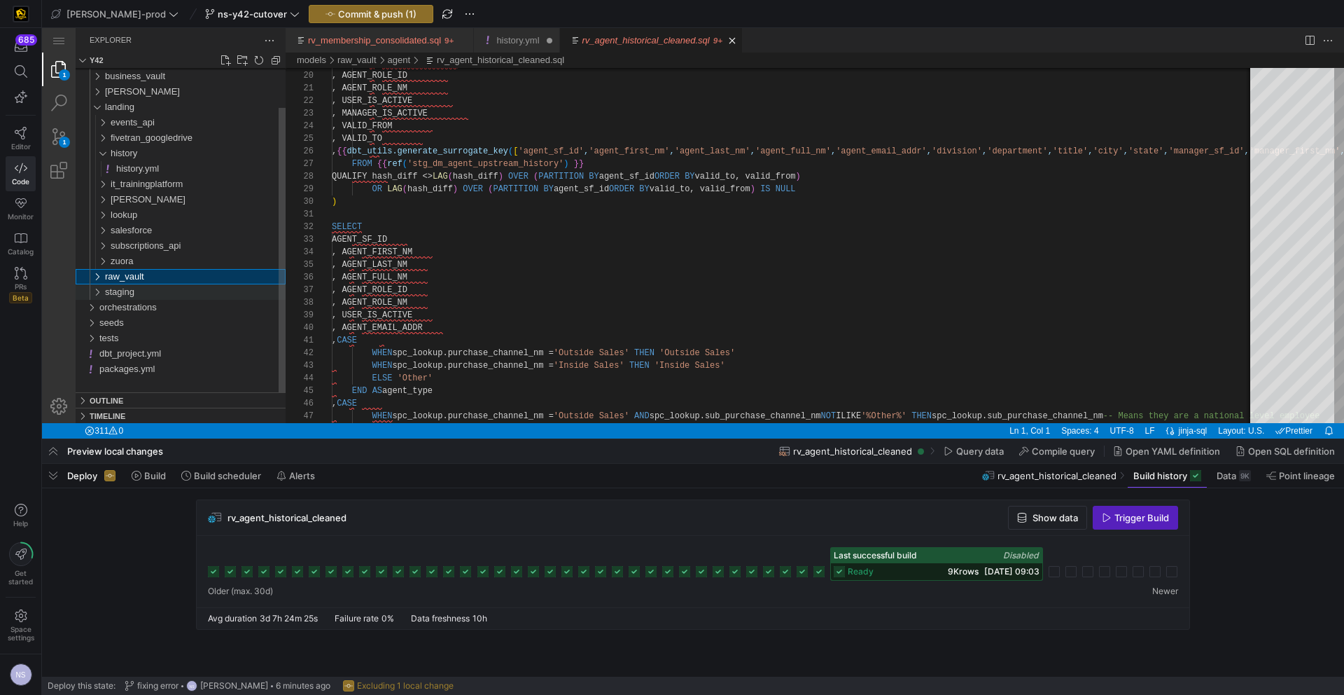
click at [123, 291] on span "staging" at bounding box center [119, 291] width 29 height 11
click at [141, 325] on div "history" at bounding box center [198, 322] width 175 height 15
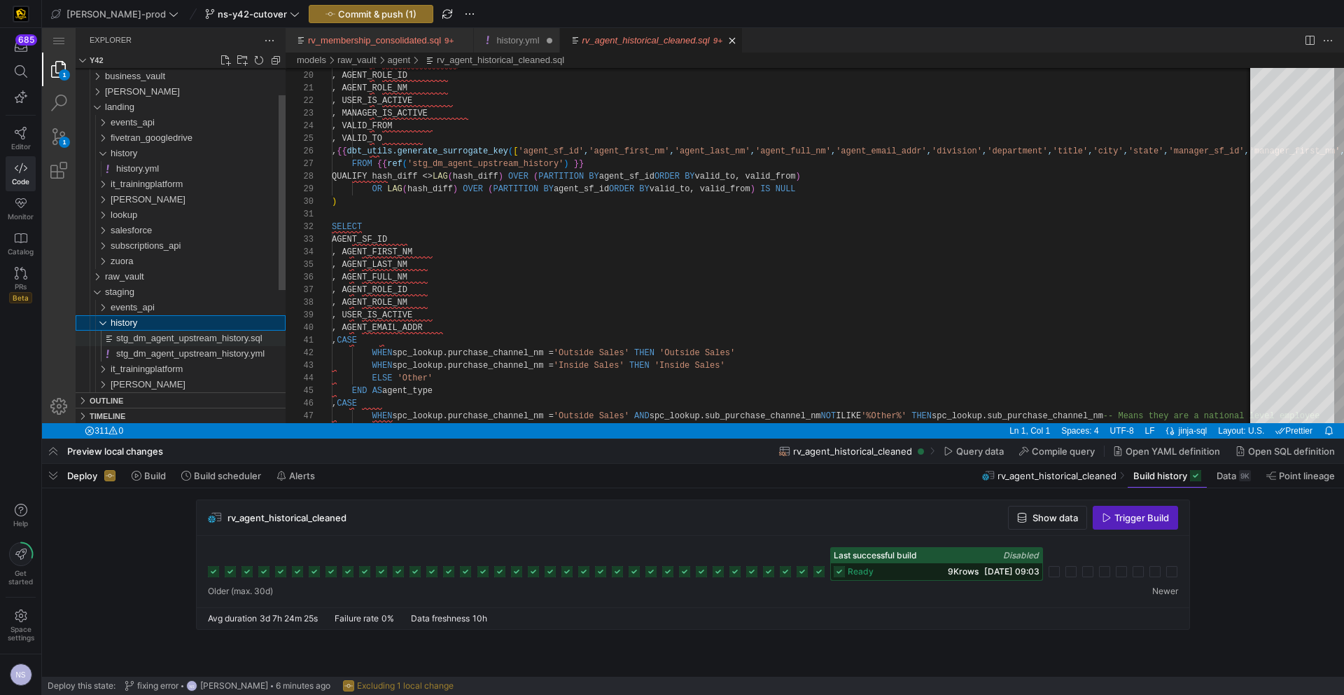
click at [172, 339] on span "stg_dm_agent_upstream_history.sql" at bounding box center [189, 338] width 146 height 11
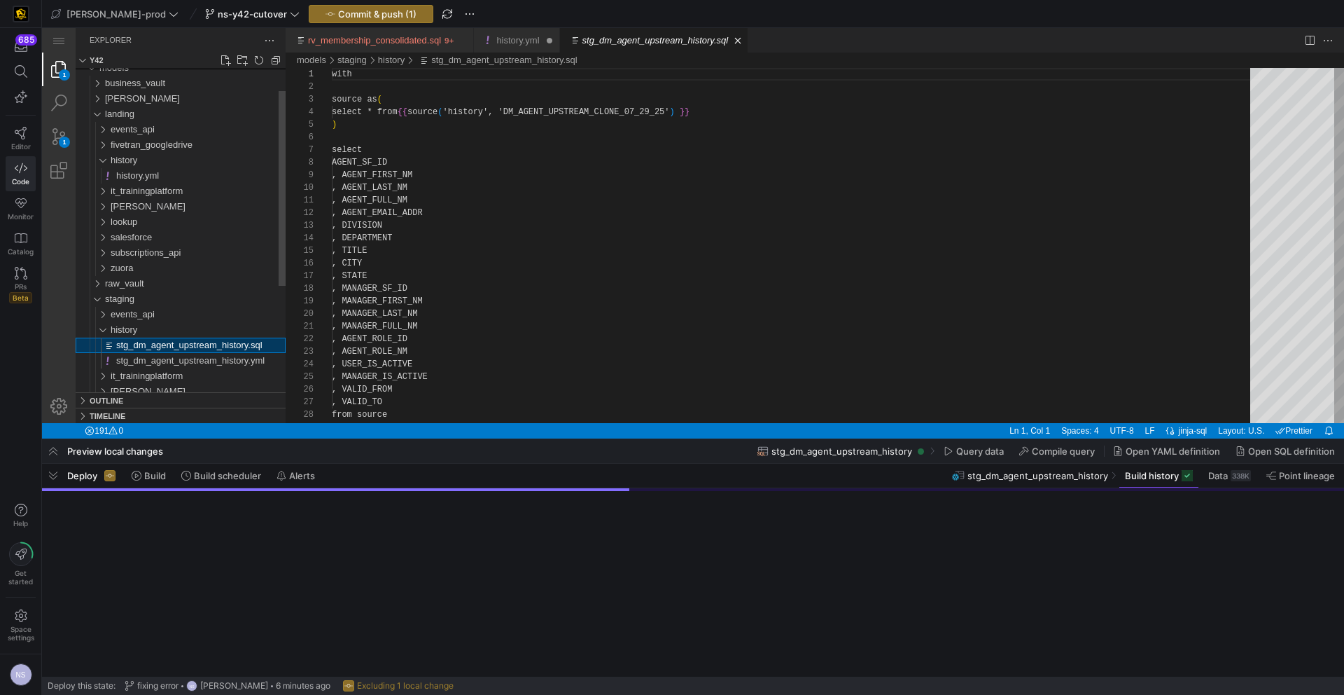
scroll to position [126, 0]
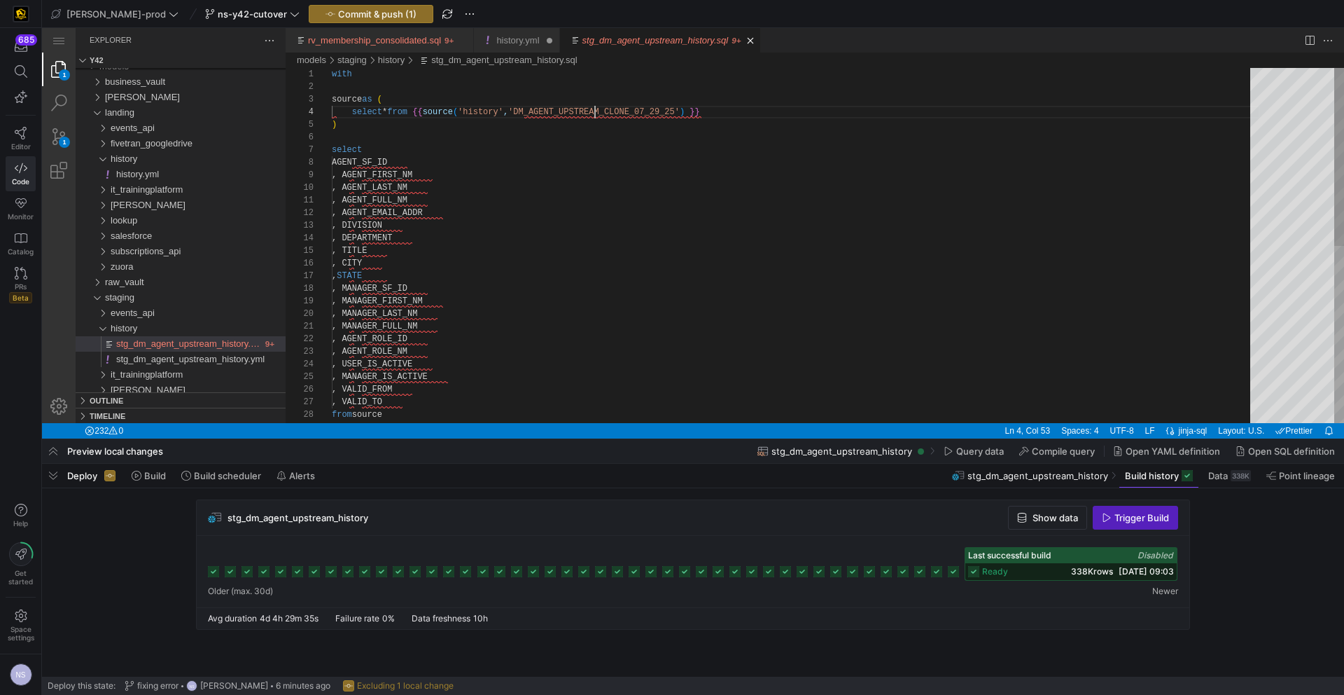
click at [594, 109] on div "with source as ( select * from {{ source ( 'history' , 'DM_AGENT_UPSTREAM_CLONE…" at bounding box center [796, 422] width 928 height 708
paste textarea "9_02"
type textarea "with source as ( select * from {{ source('history', 'DM_AGENT_UPSTREAM_CLONE_09…"
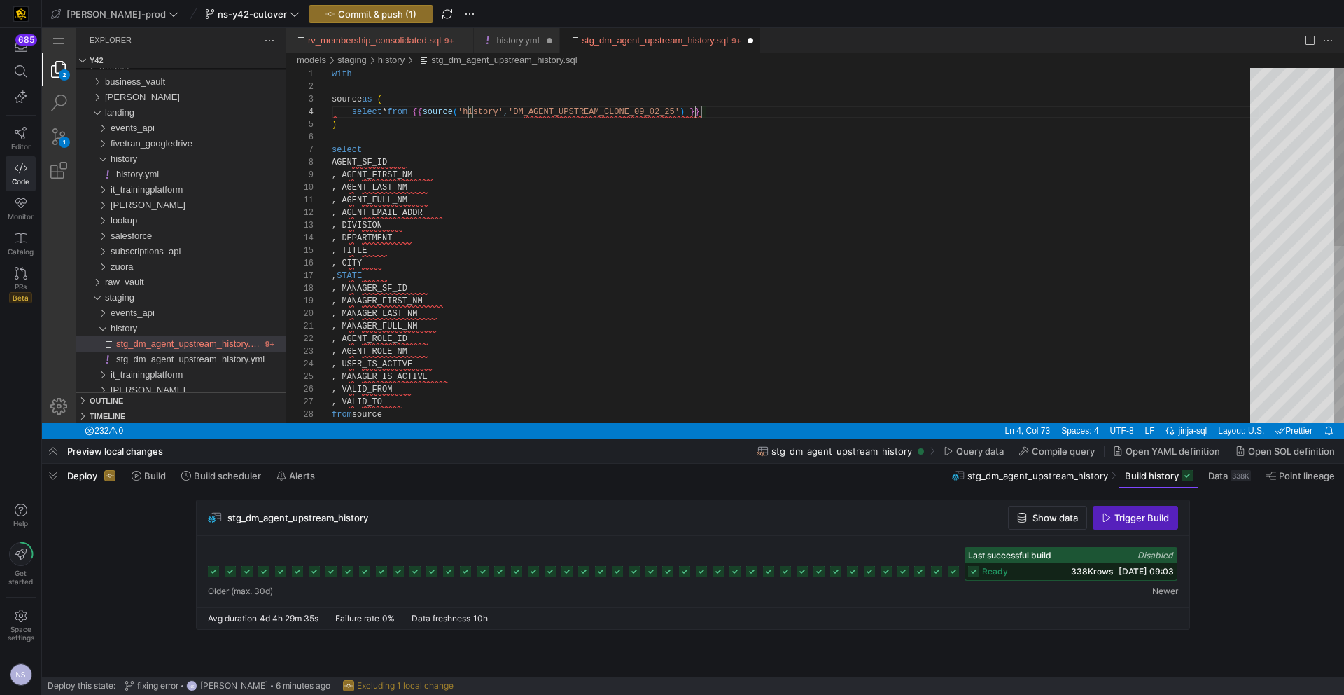
scroll to position [101, 102]
click at [615, 177] on div "select AGENT_SF_ID , AGENT_FIRST_NM , AGENT_LAST_NM , AGENT_FULL_NM , AGENT_EMA…" at bounding box center [796, 422] width 928 height 708
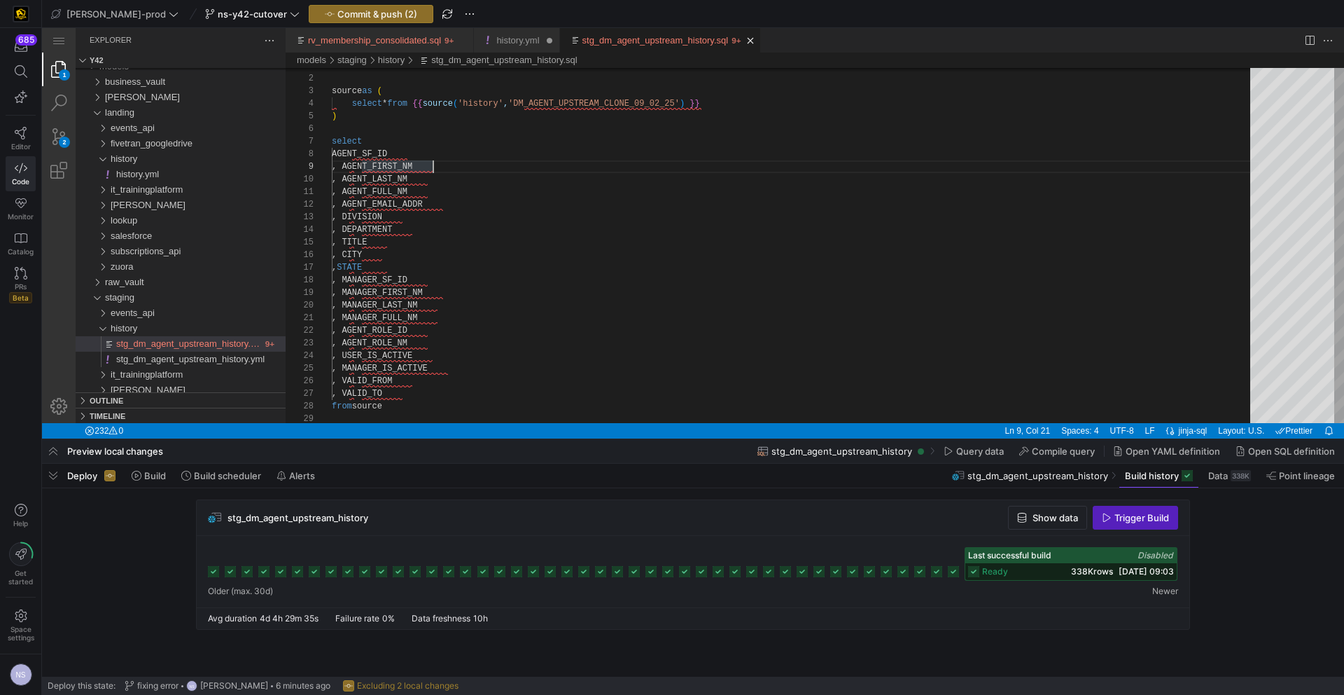
click at [536, 39] on link "history.yml" at bounding box center [517, 40] width 43 height 11
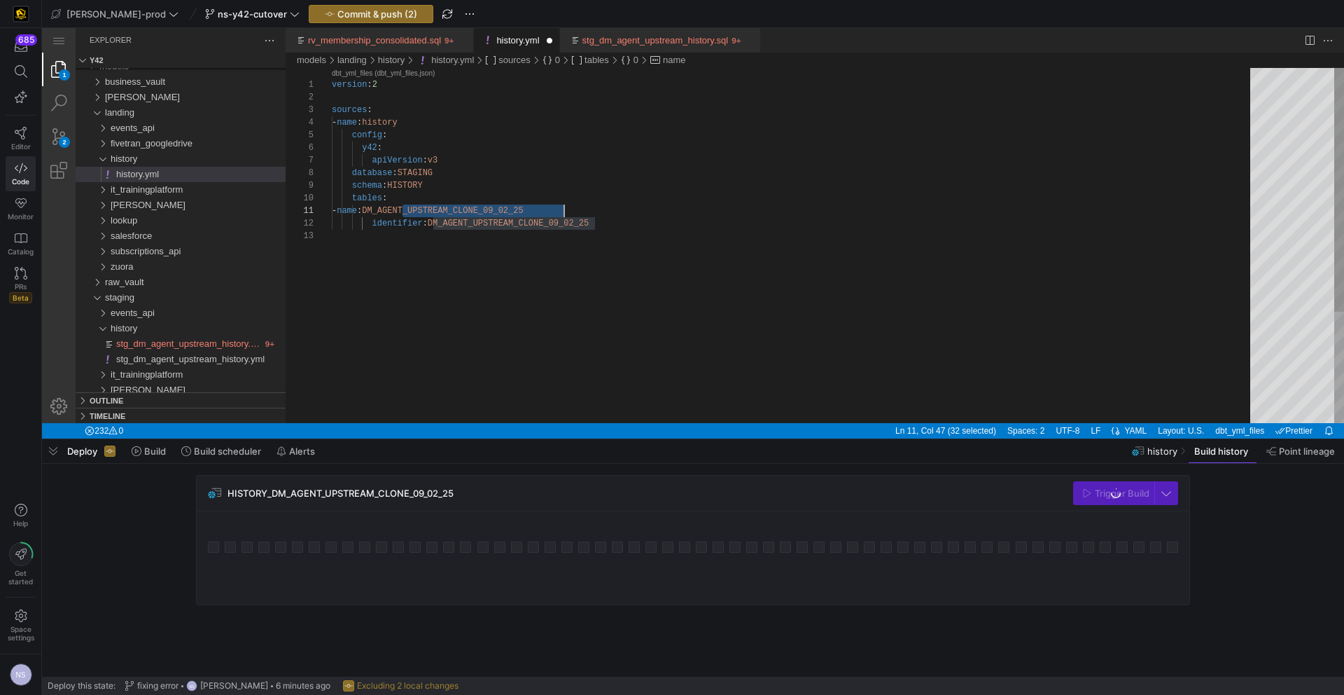
scroll to position [0, 232]
click at [637, 217] on div "version : 2 sources : - name : history config : y42 : apiVersion : v3 database …" at bounding box center [796, 326] width 928 height 517
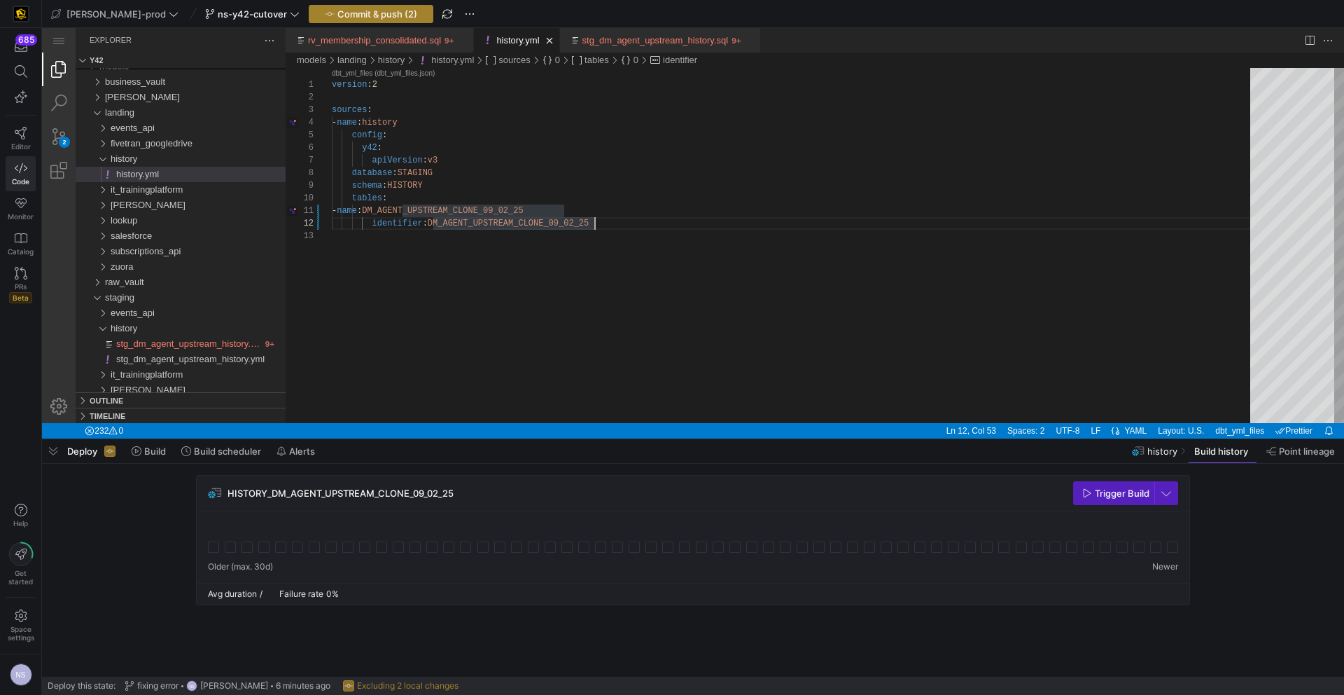
click at [337, 8] on span "Commit & push (2)" at bounding box center [377, 13] width 80 height 11
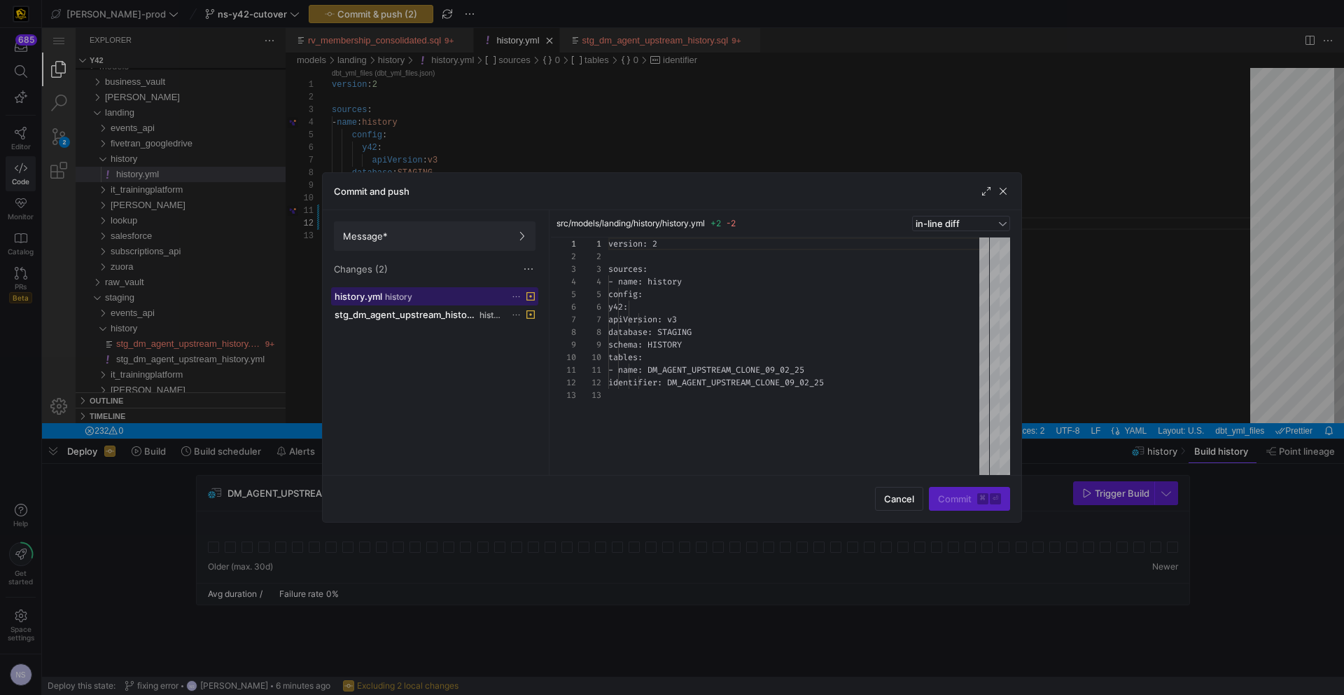
click at [435, 292] on div "history.yml history" at bounding box center [419, 296] width 169 height 11
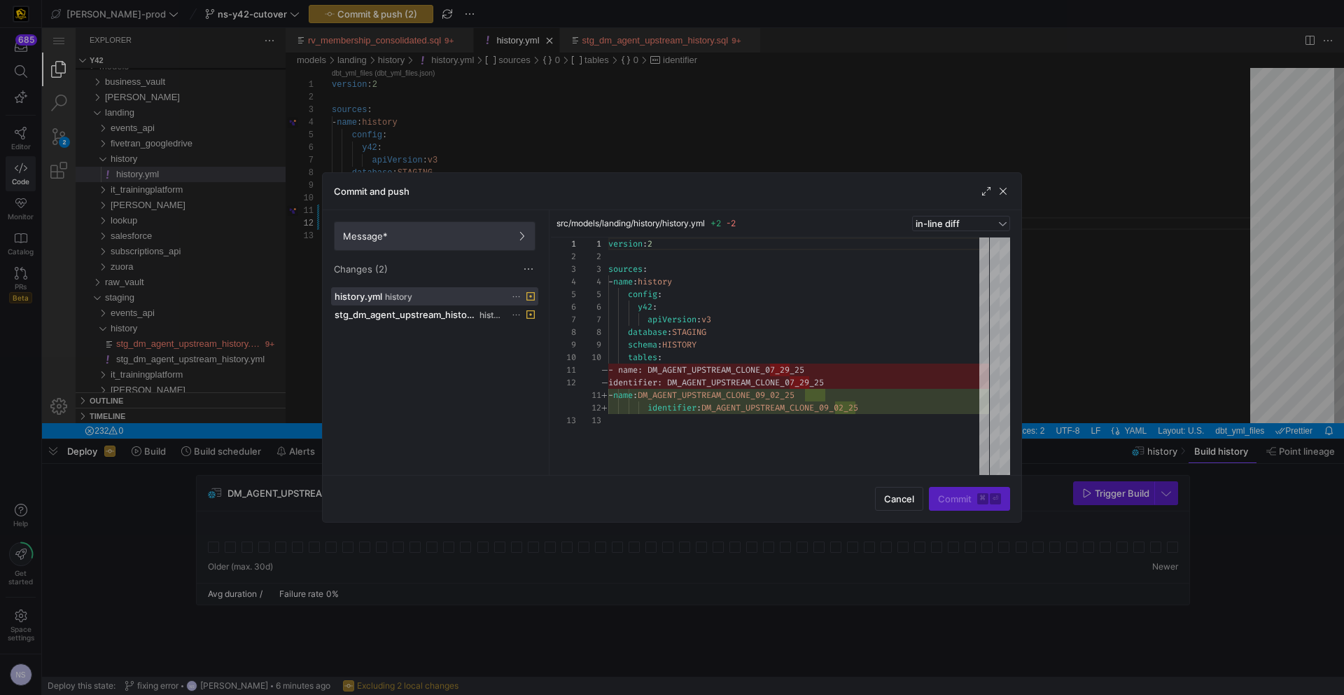
click at [462, 247] on span at bounding box center [435, 236] width 200 height 28
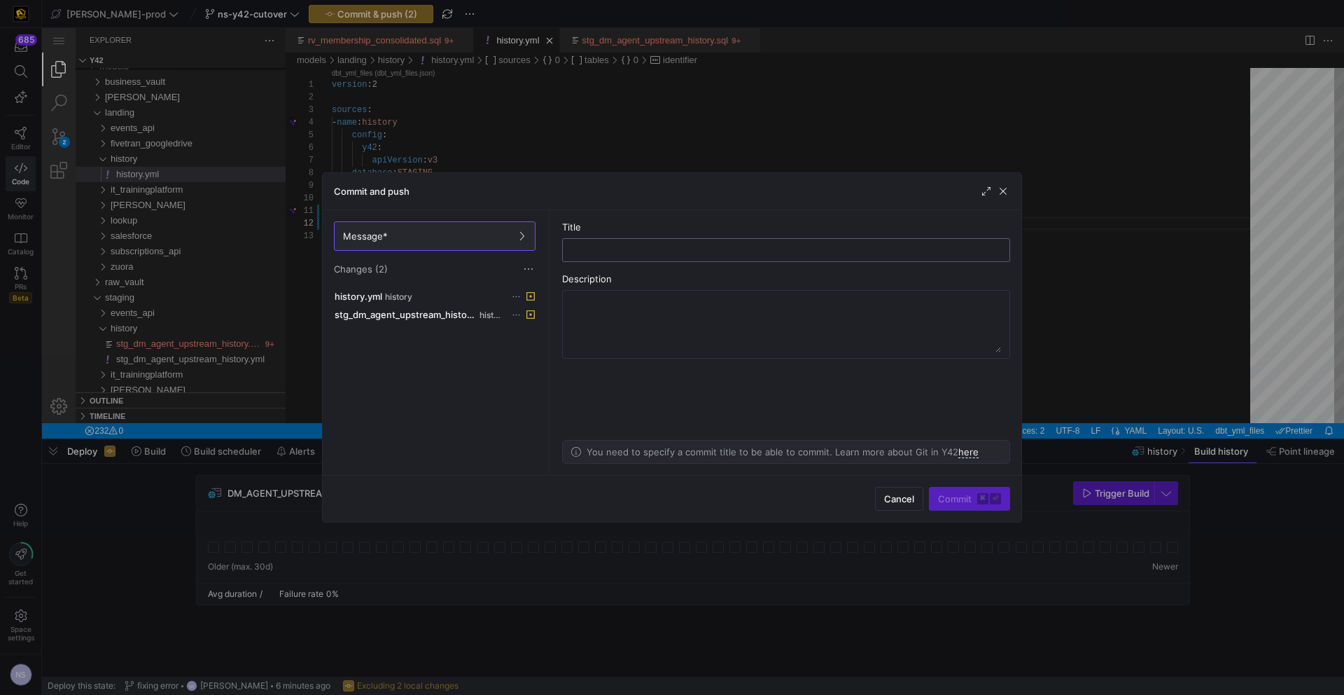
click at [626, 255] on input "text" at bounding box center [786, 249] width 424 height 11
type input "updating the reference"
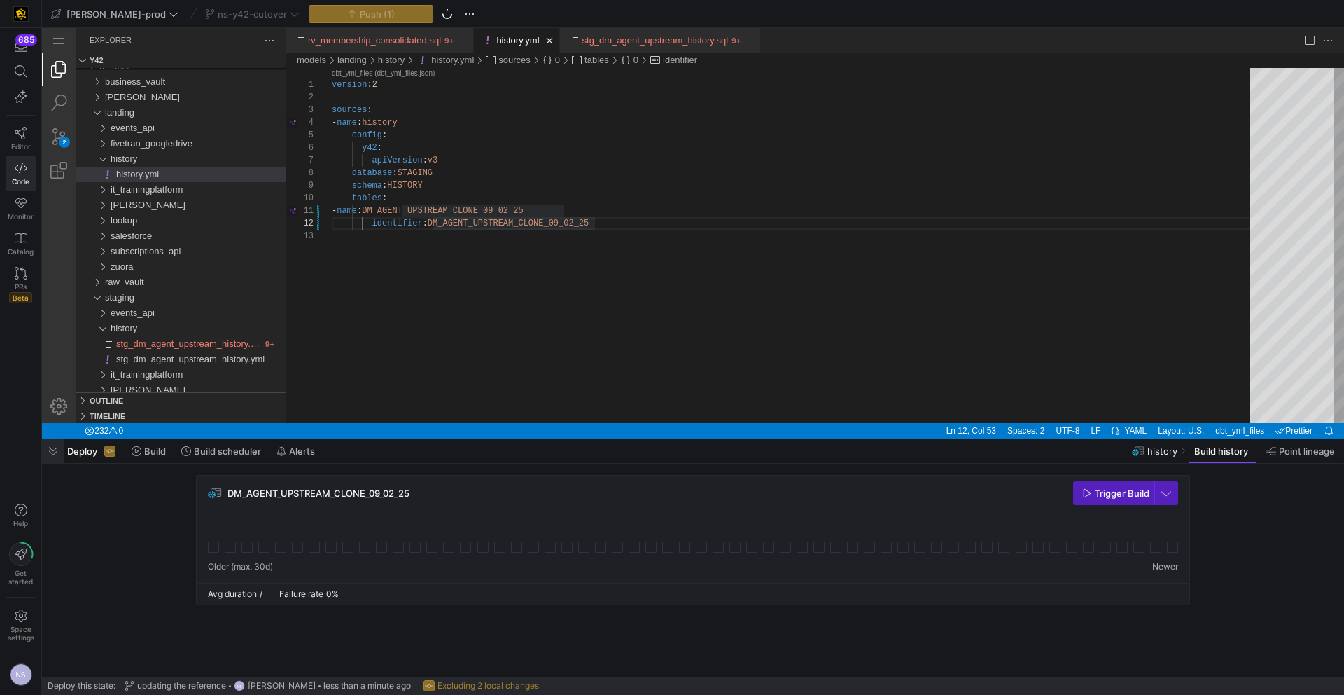
click at [0, 0] on span "button" at bounding box center [0, 0] width 0 height 0
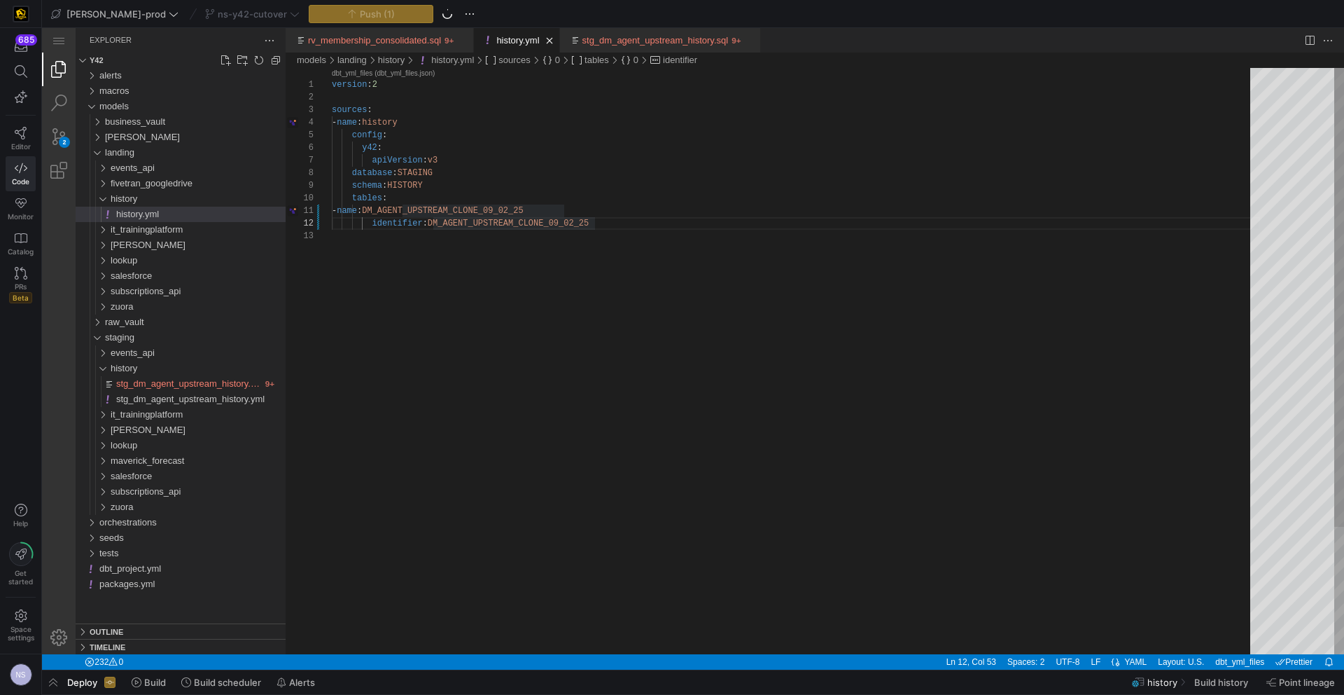
type textarea "version: 2 sources: - name: history config: y42: apiVersion: v3 database: STAGI…"
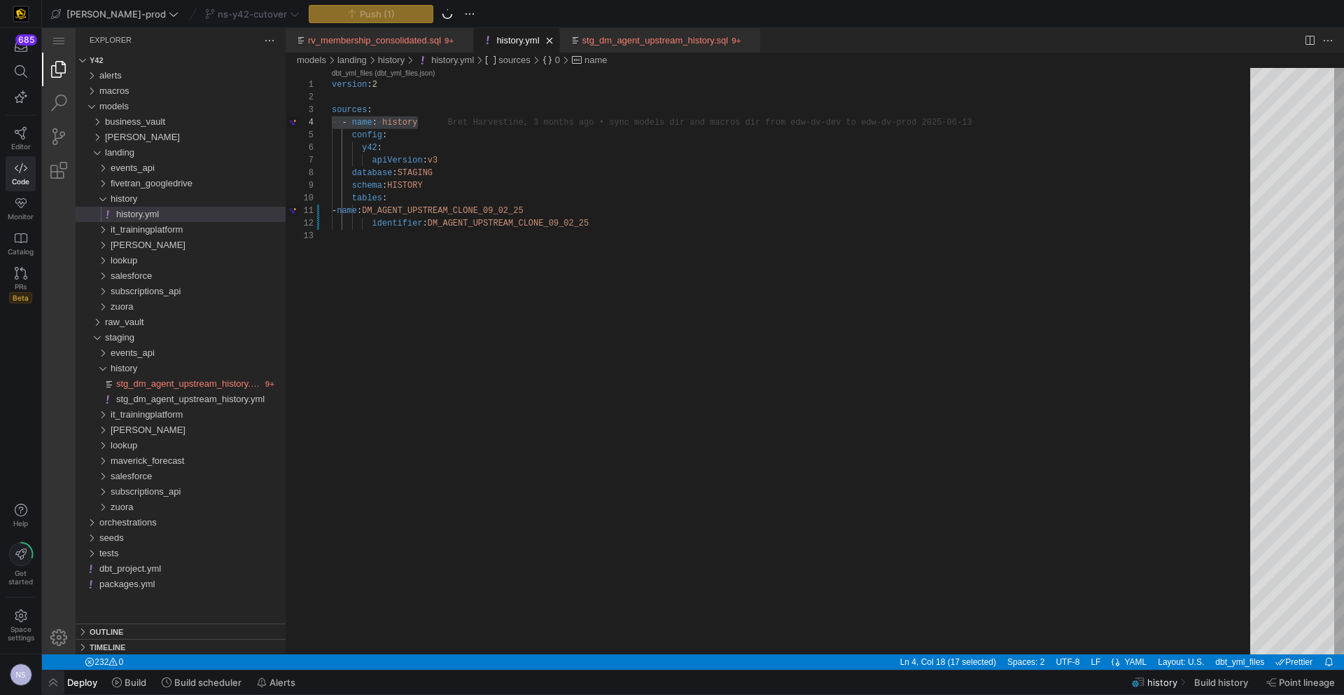
click at [0, 0] on span "button" at bounding box center [0, 0] width 0 height 0
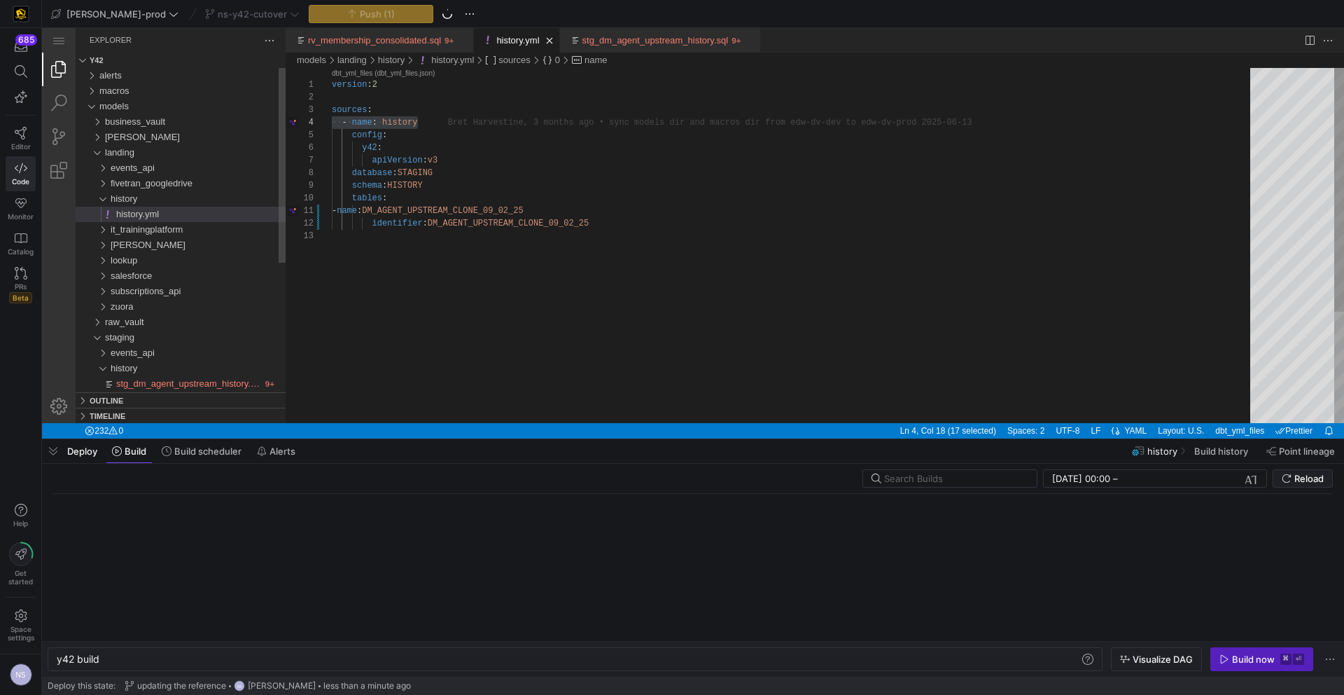
scroll to position [0, 42]
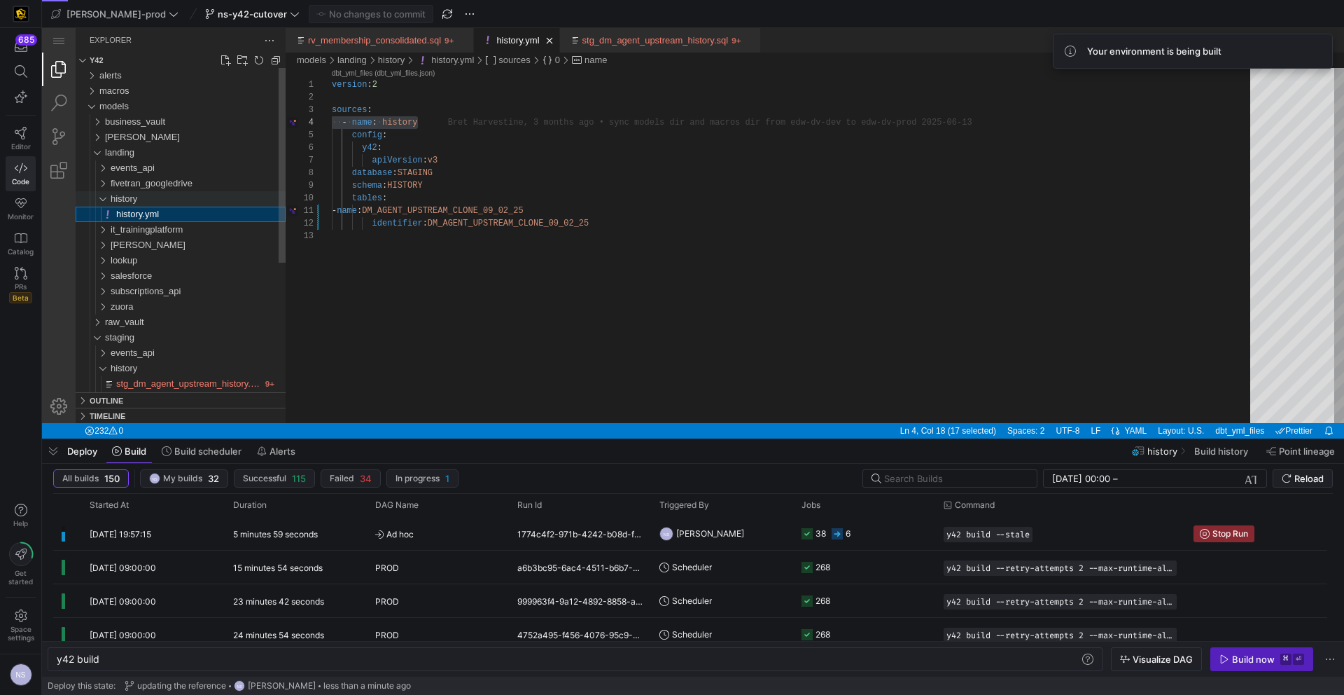
click at [116, 199] on span "history" at bounding box center [124, 198] width 27 height 11
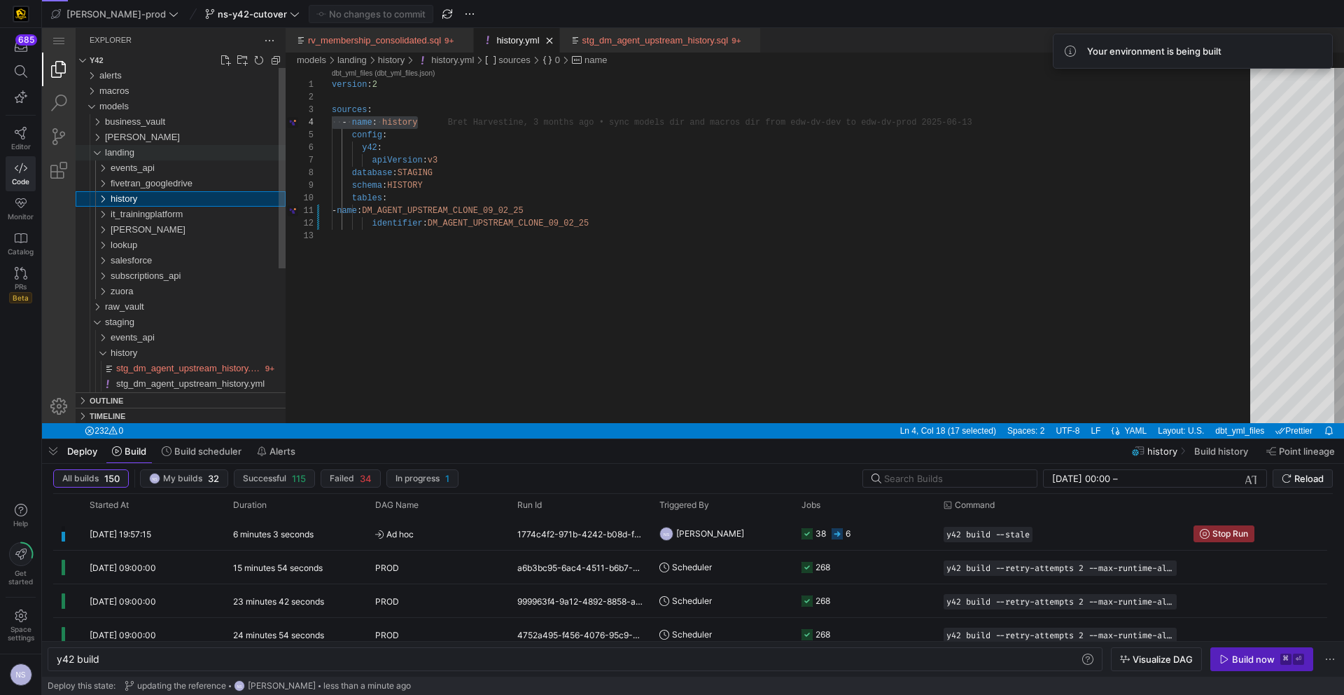
click at [109, 156] on span "landing" at bounding box center [119, 152] width 29 height 11
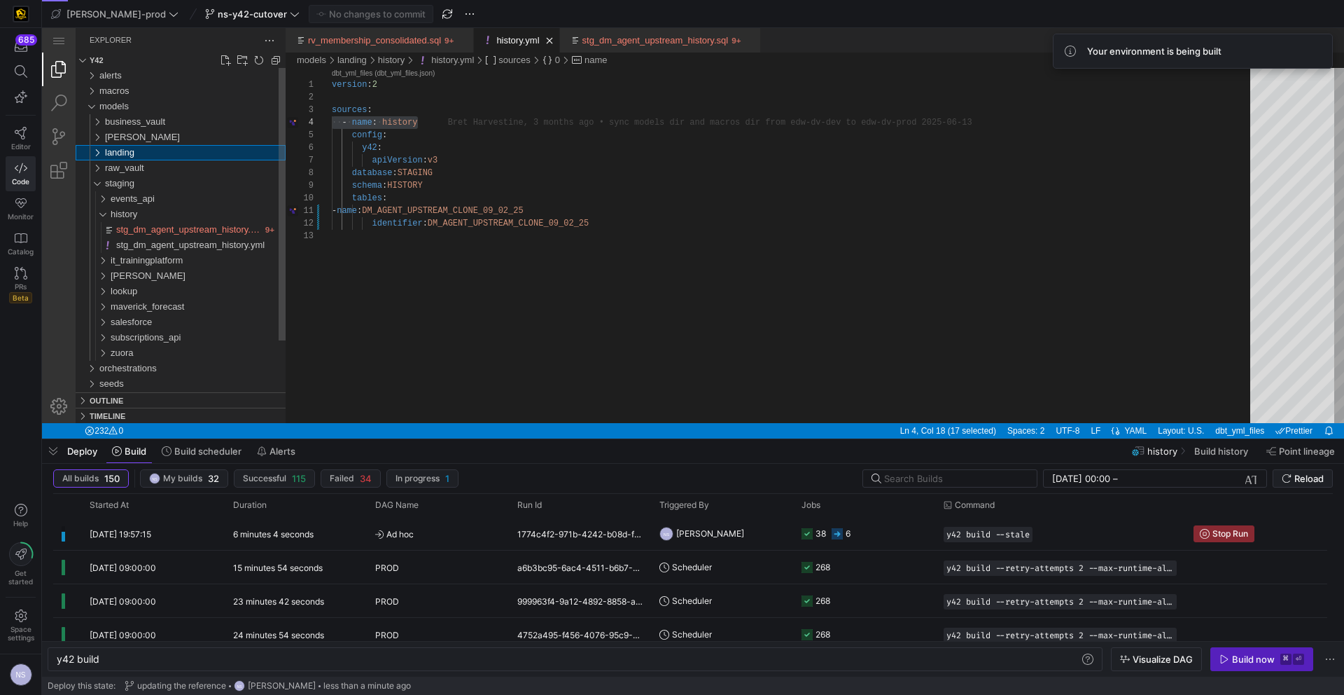
click at [109, 156] on span "landing" at bounding box center [119, 152] width 29 height 11
click at [136, 169] on span "events_api" at bounding box center [133, 167] width 44 height 11
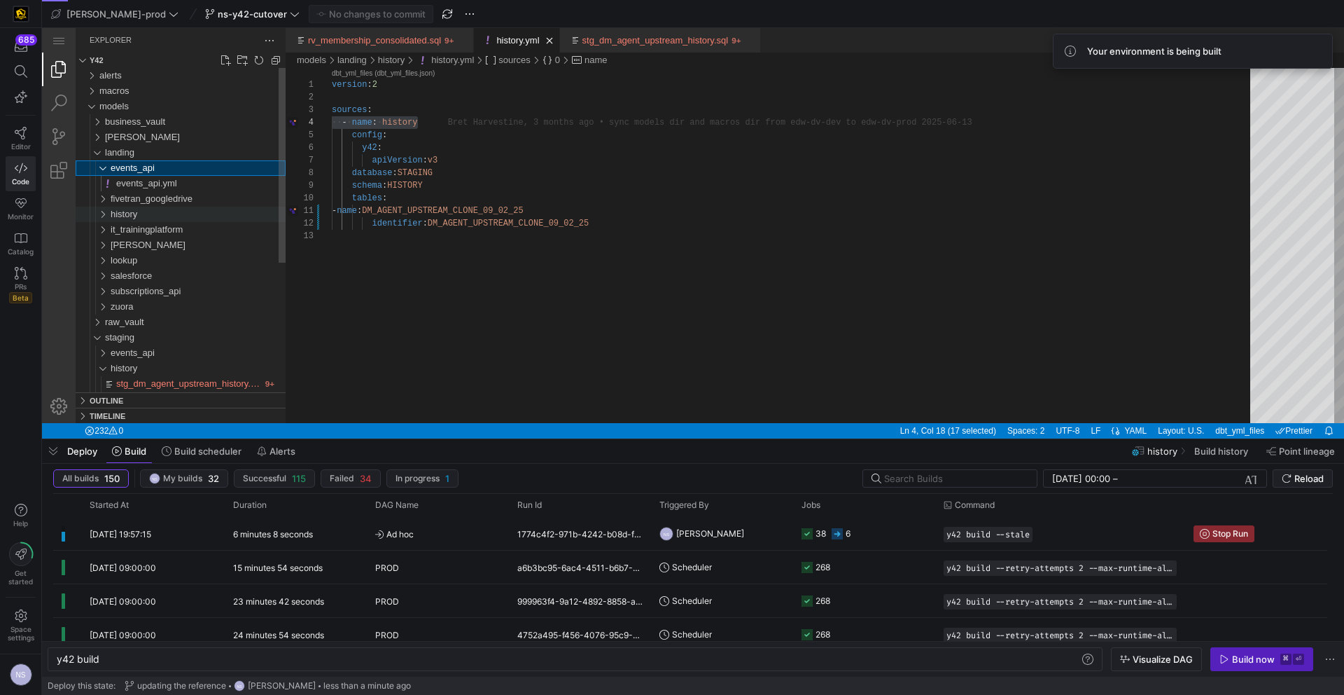
click at [136, 207] on div "history" at bounding box center [198, 214] width 175 height 15
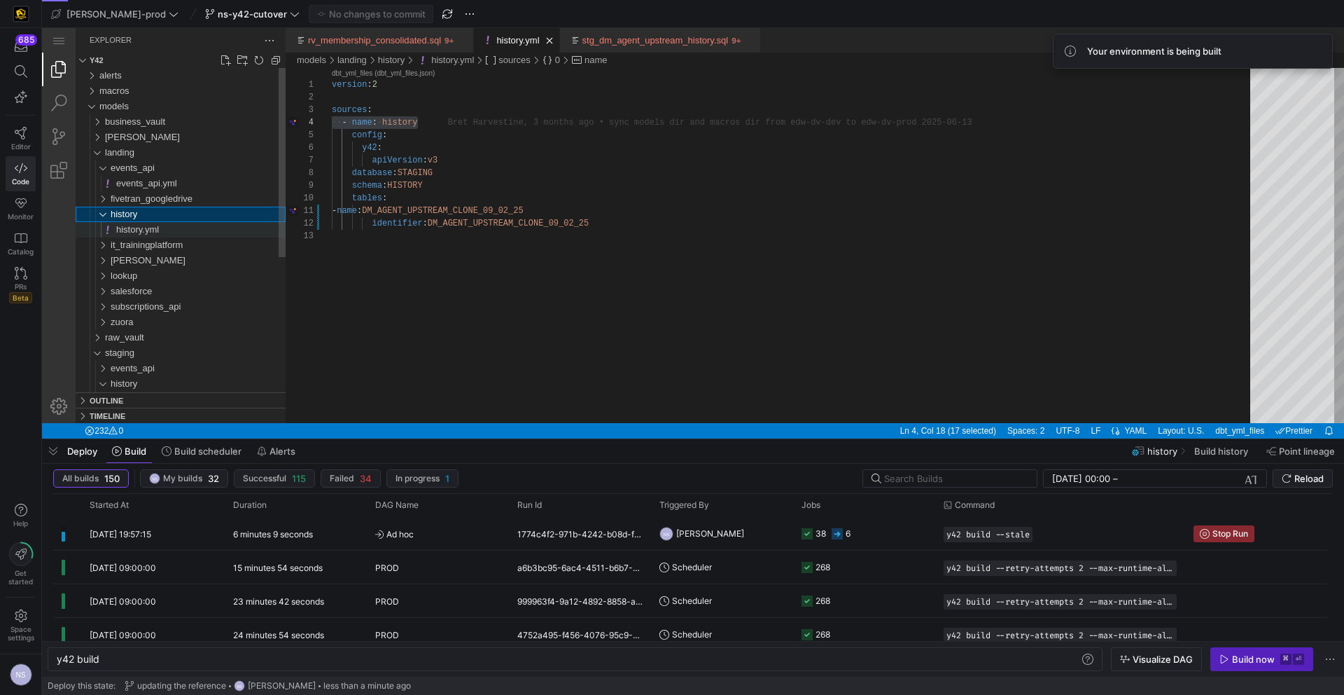
click at [146, 231] on span "history.yml" at bounding box center [137, 229] width 43 height 11
click at [23, 138] on icon at bounding box center [21, 133] width 12 height 13
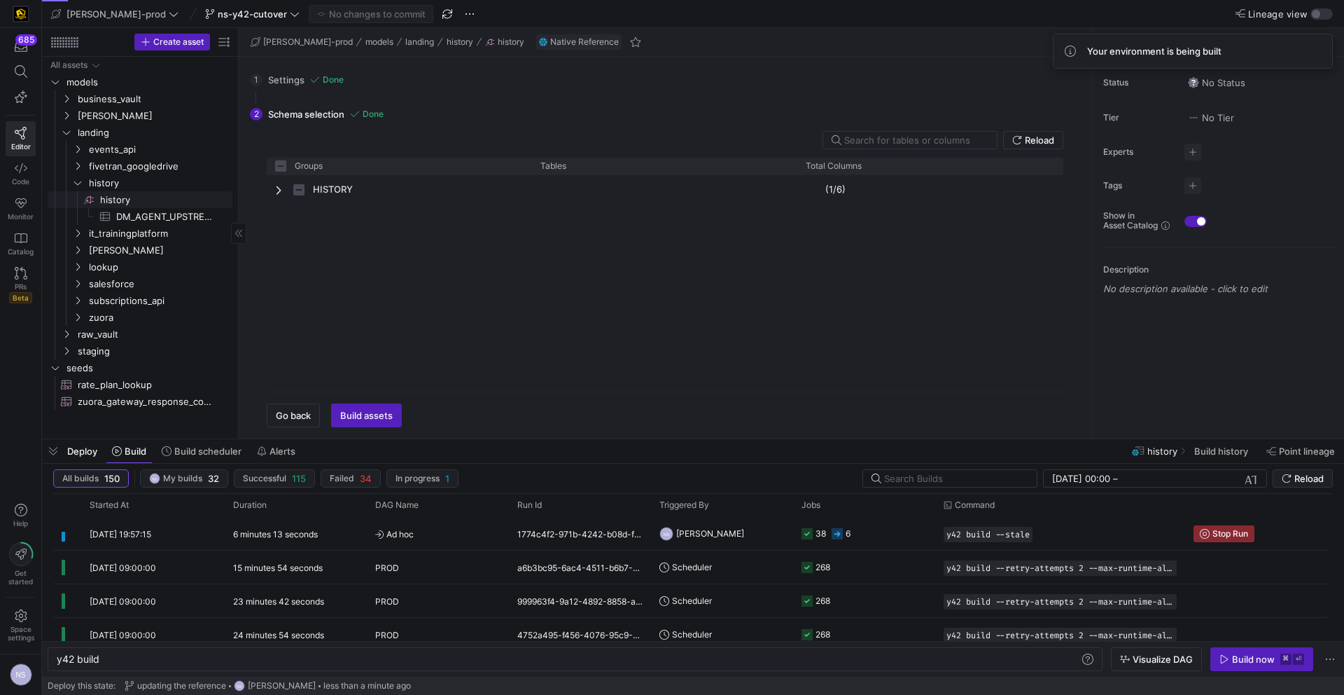
checkbox input "false"
click at [141, 220] on span "DM_AGENT_UPSTREAM_CLONE_09_02_25​​​​​​​​​" at bounding box center [166, 217] width 100 height 16
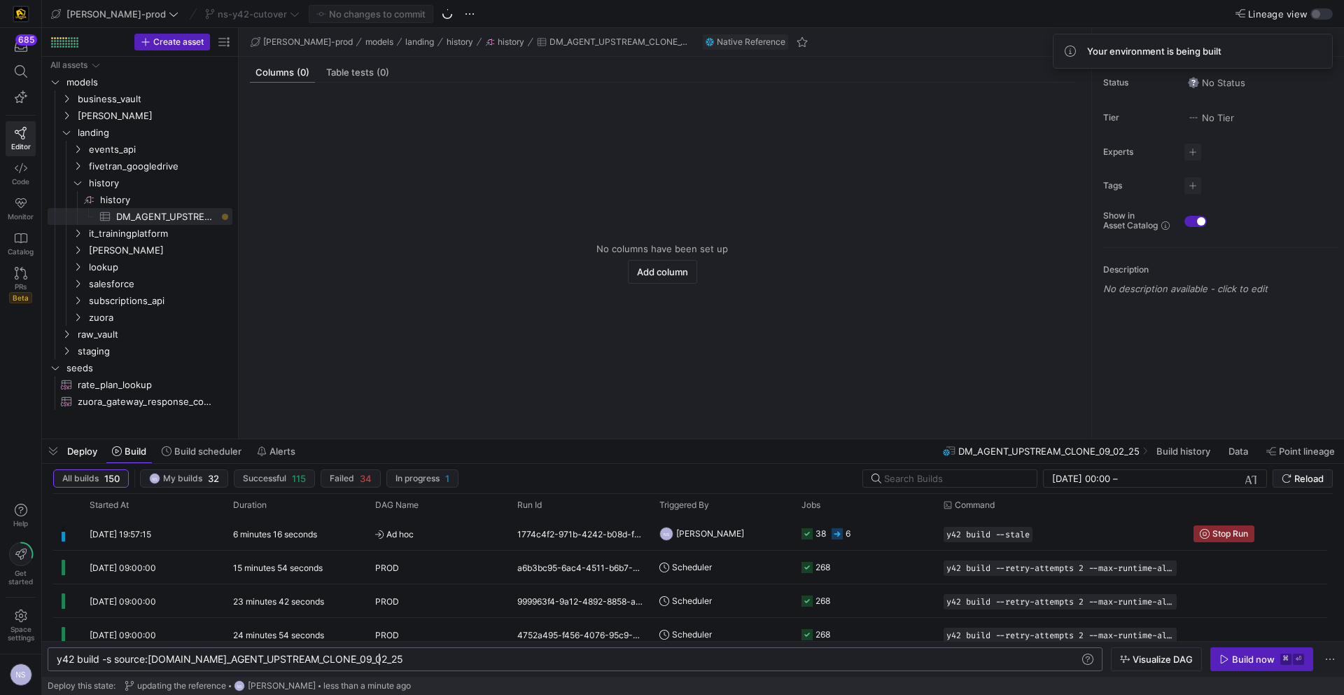
click at [398, 662] on div "y42 build -s source:[DOMAIN_NAME]_AGENT_UPSTREAM_CLON E_09_02_25" at bounding box center [568, 658] width 1023 height 11
type textarea "y42 build -s source:[DOMAIN_NAME]_AGENT_UPSTREAM_CLONE_09_02_25+"
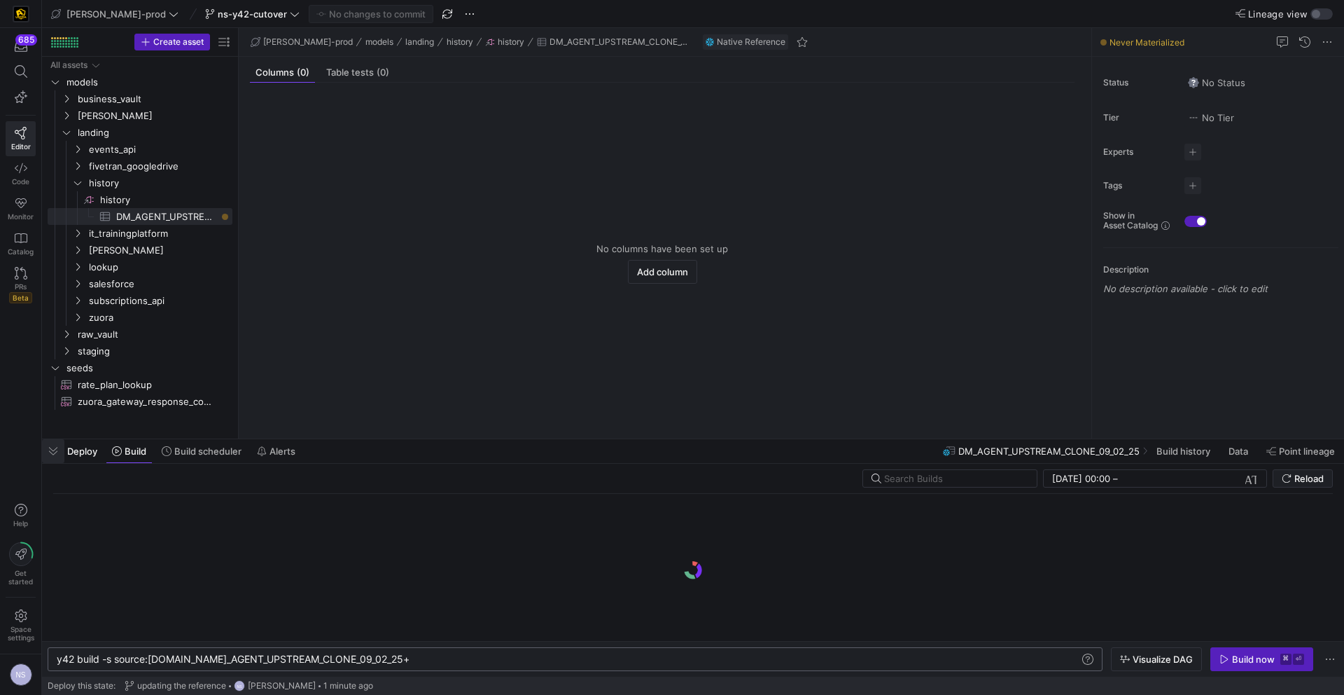
click at [53, 453] on span "button" at bounding box center [53, 451] width 22 height 24
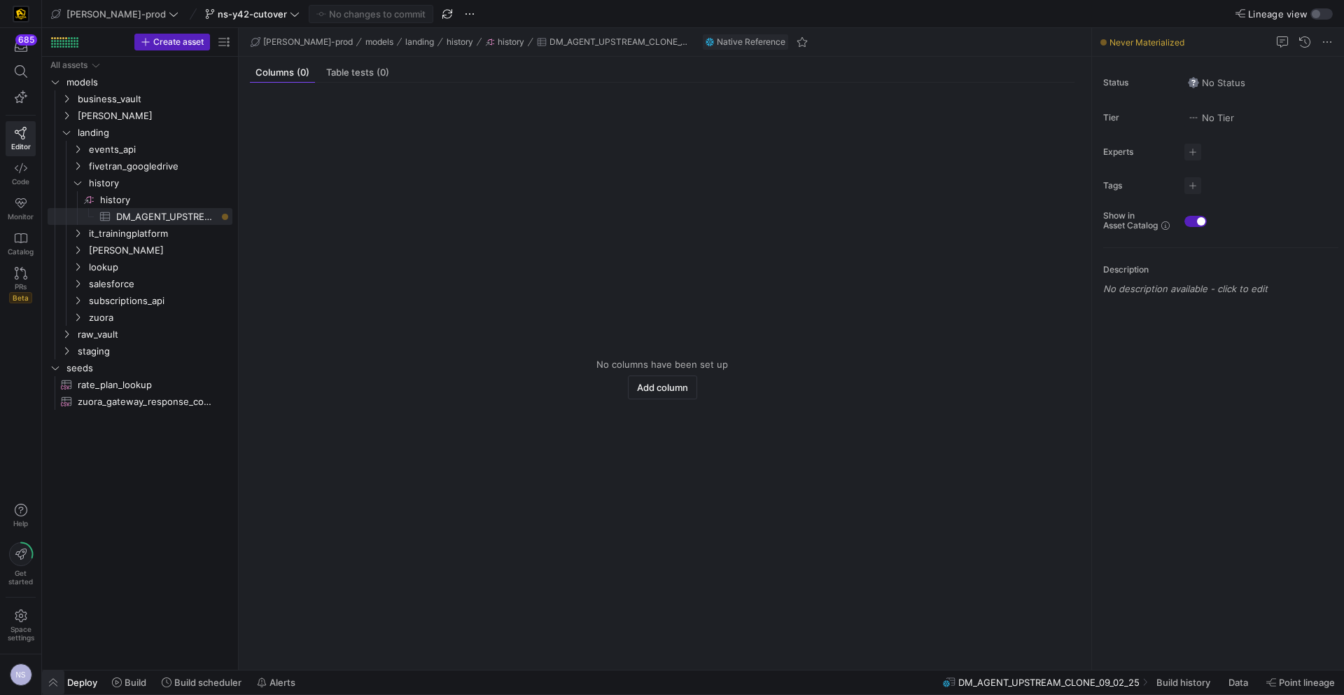
click at [50, 680] on span "button" at bounding box center [53, 682] width 22 height 24
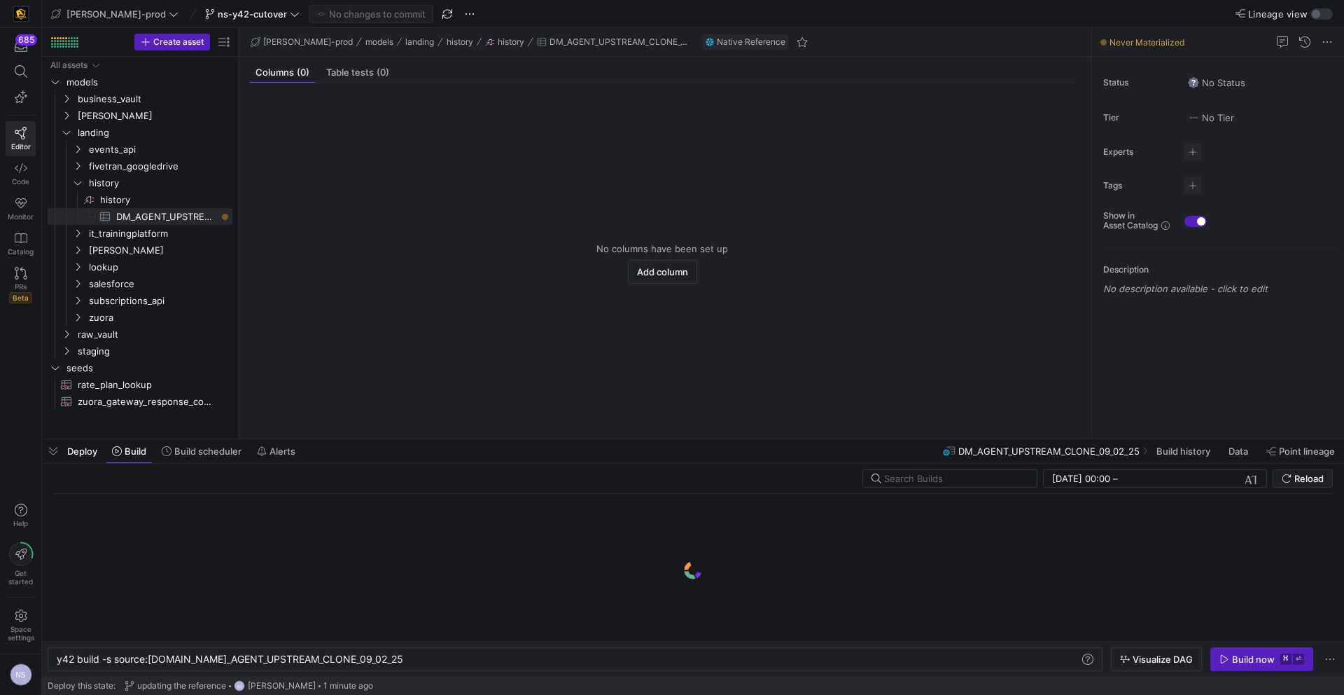
scroll to position [0, 322]
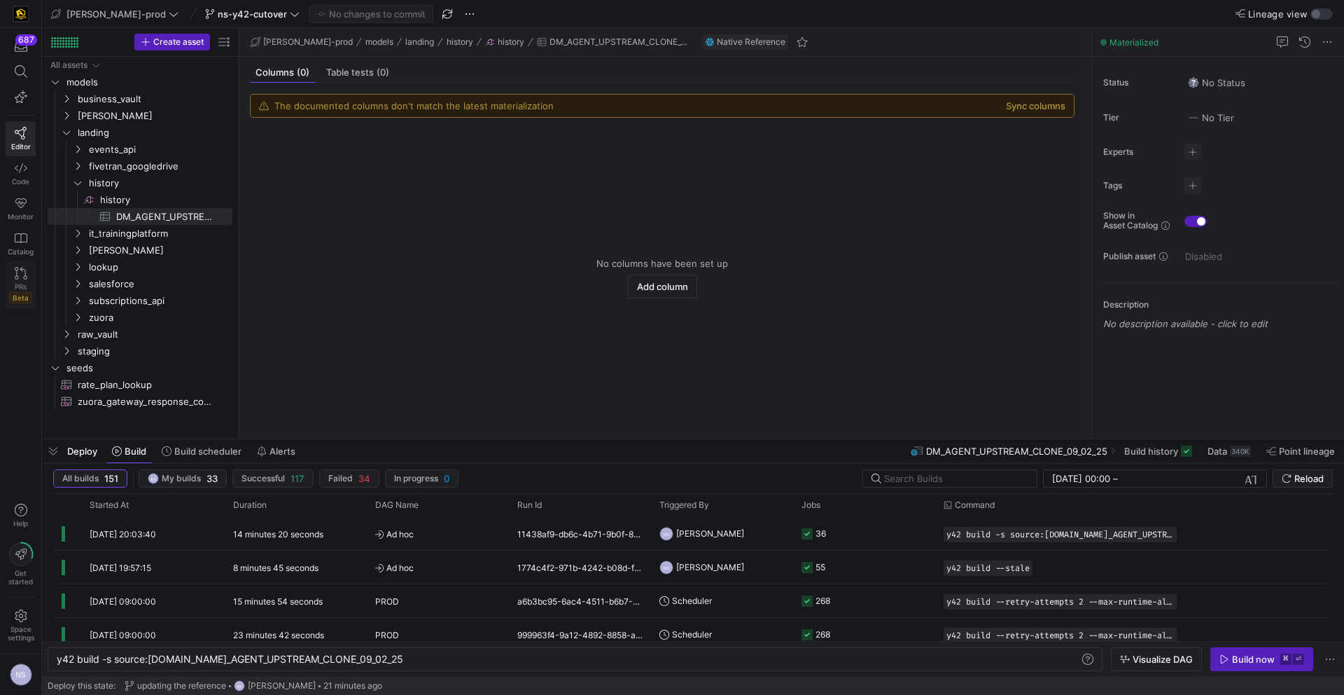
click at [16, 277] on icon at bounding box center [21, 273] width 13 height 13
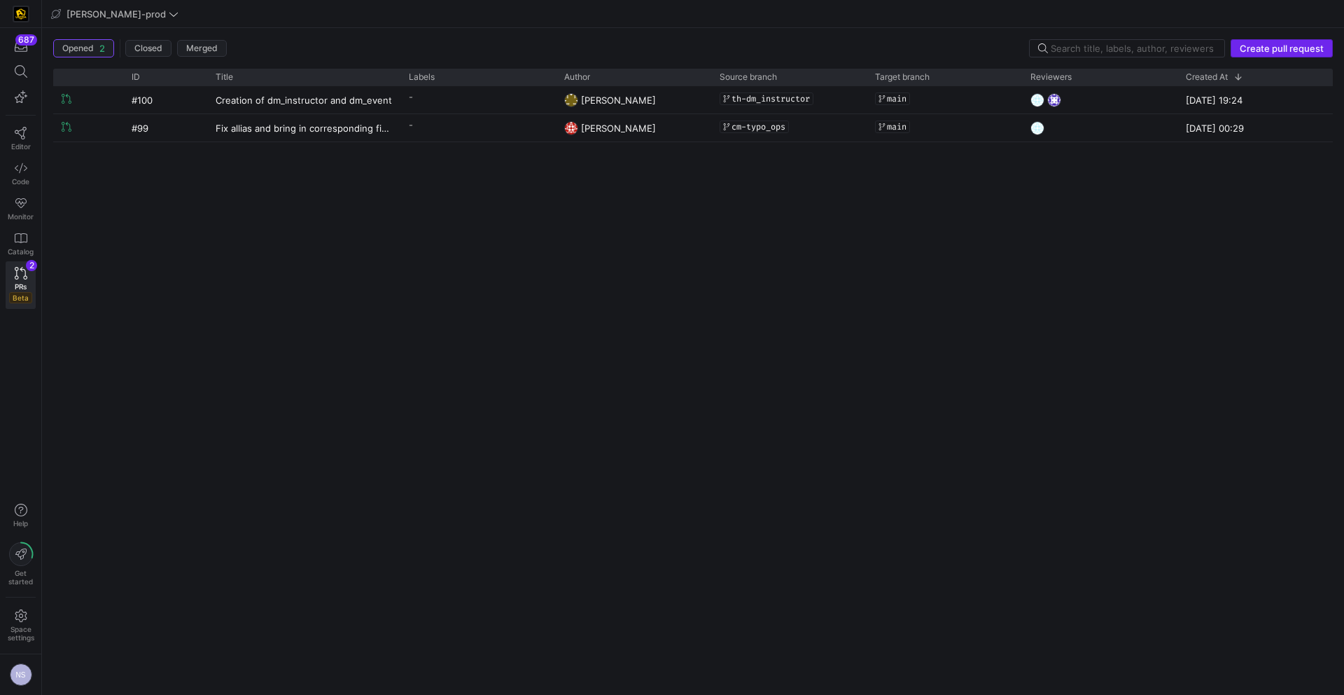
click at [1296, 44] on span "Create pull request" at bounding box center [1282, 48] width 84 height 11
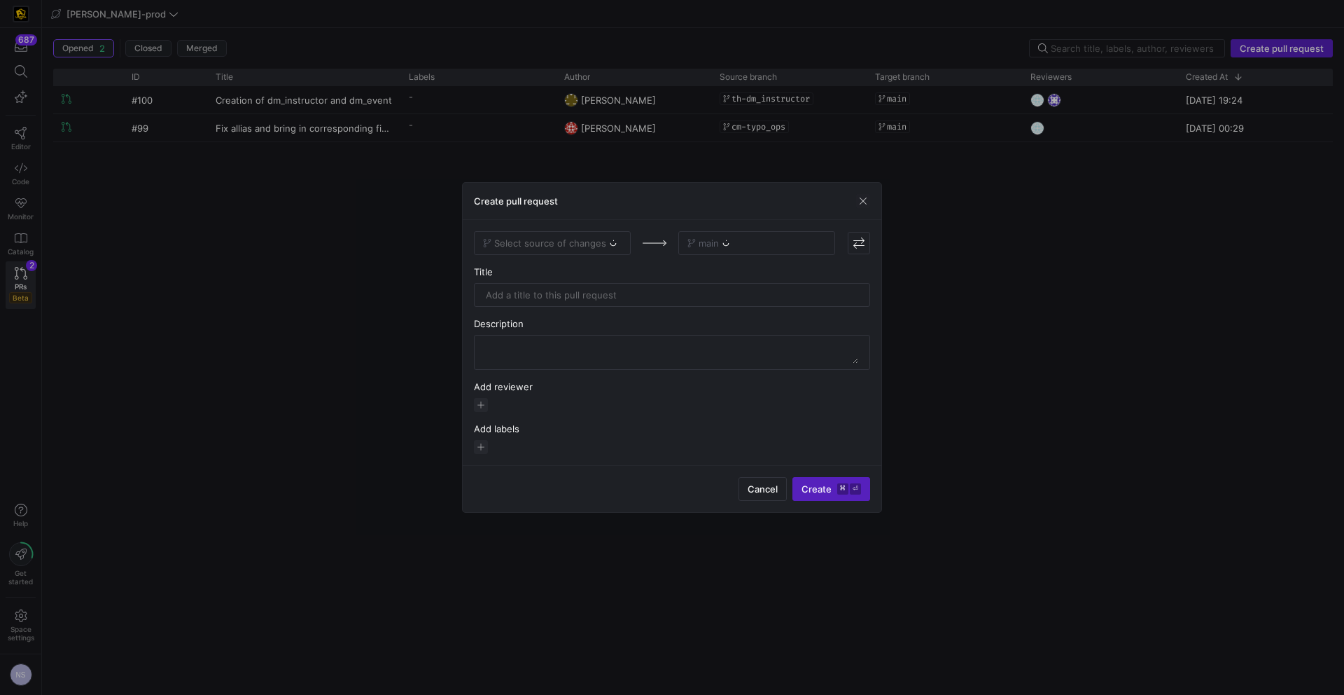
click at [561, 240] on div "Select source of changes" at bounding box center [552, 243] width 157 height 24
click at [552, 248] on div "Select source of changes" at bounding box center [552, 243] width 157 height 24
click at [560, 250] on div "Select source of changes" at bounding box center [552, 243] width 157 height 24
click at [573, 247] on span "Select source of changes" at bounding box center [550, 242] width 112 height 11
type input "cutove"
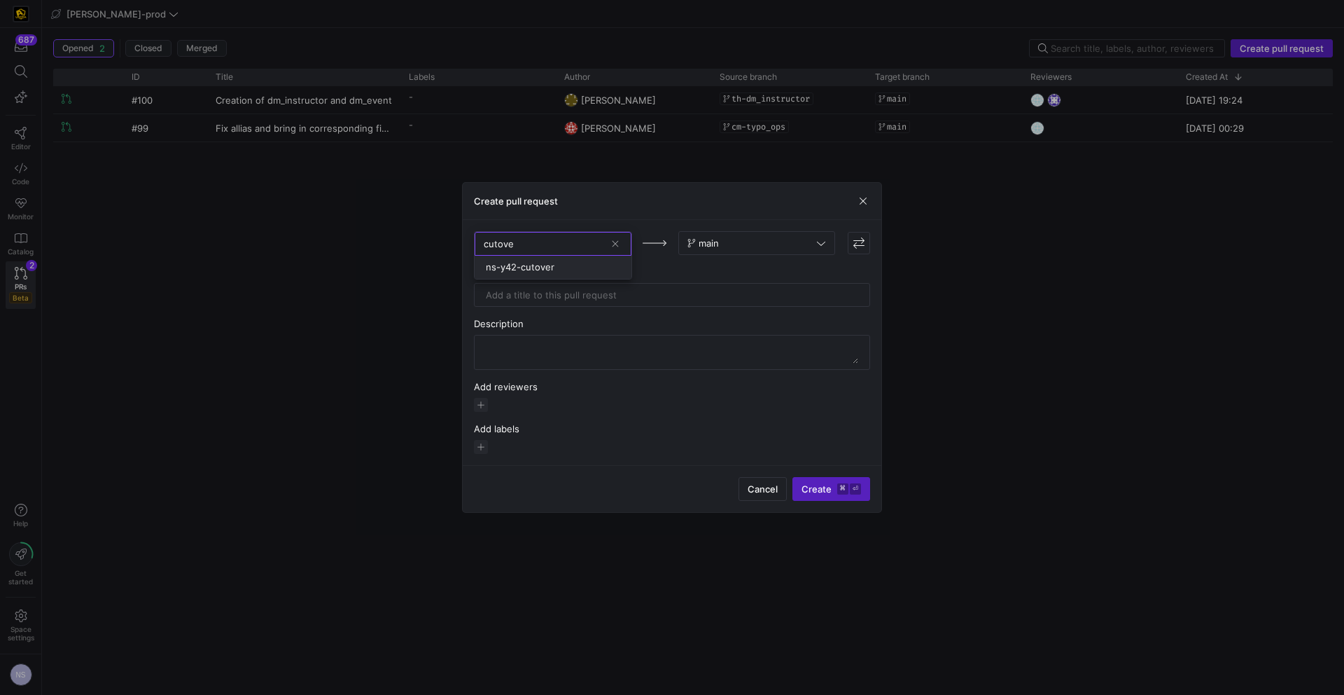
click at [560, 267] on div "ns-y42-cutover" at bounding box center [553, 266] width 134 height 11
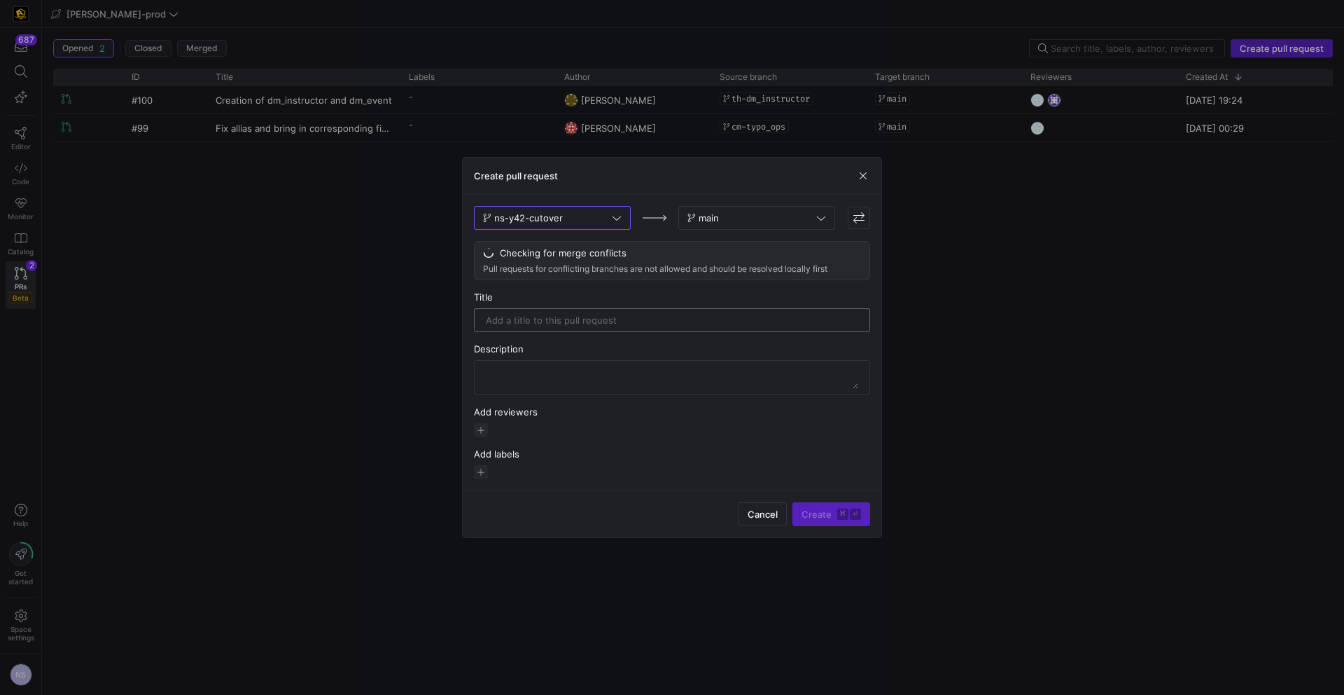
click at [613, 324] on input "text" at bounding box center [672, 319] width 372 height 11
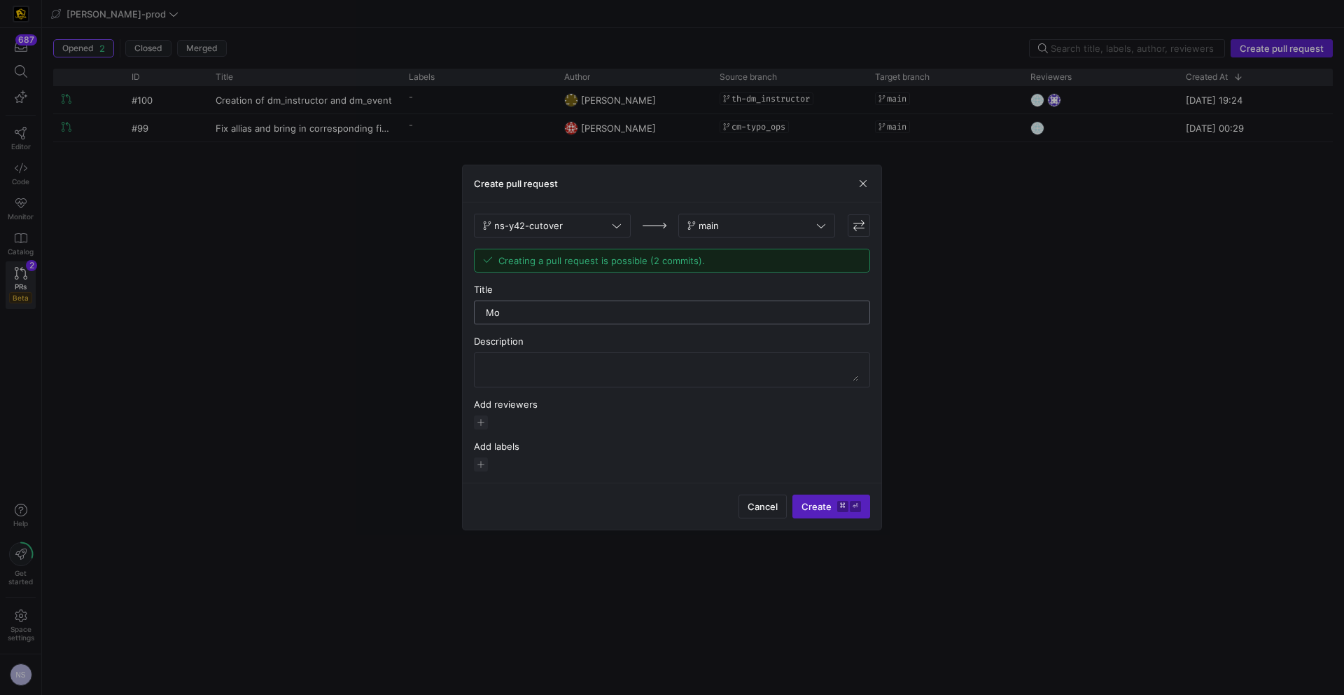
type input "M"
type input "Making the final changes for the [PERSON_NAME] cutover"
click at [483, 421] on span "button" at bounding box center [481, 422] width 14 height 14
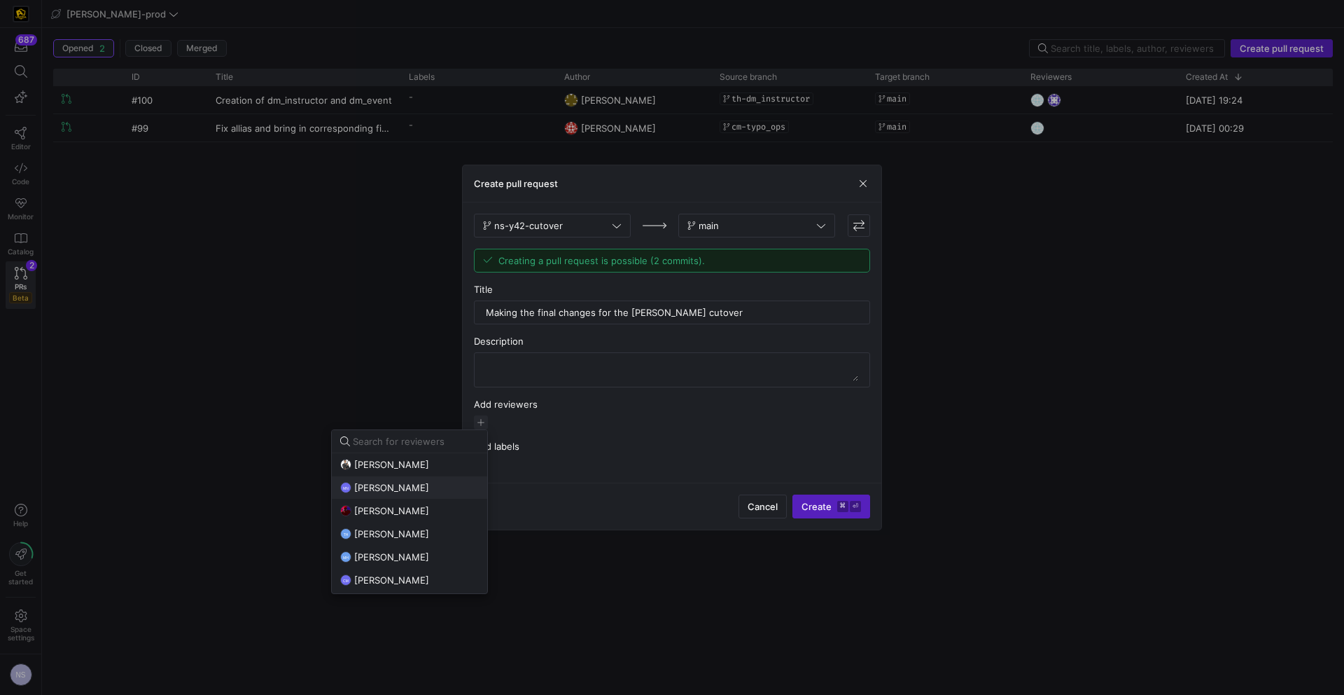
scroll to position [11, 0]
click at [402, 566] on span "[PERSON_NAME]" at bounding box center [391, 568] width 75 height 11
click at [415, 509] on span "[PERSON_NAME]" at bounding box center [391, 510] width 75 height 11
click at [805, 499] on div at bounding box center [672, 347] width 1344 height 695
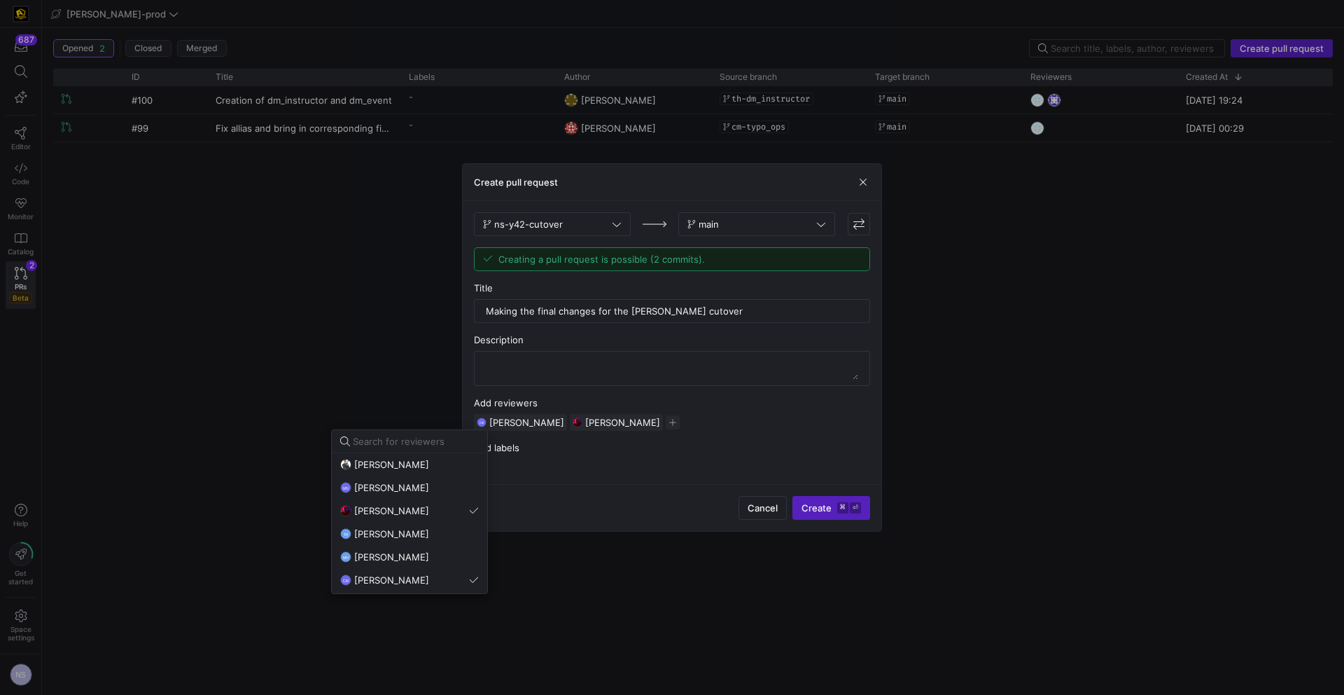
click at [812, 492] on div "Cancel Create ⌘ ⏎" at bounding box center [672, 507] width 419 height 47
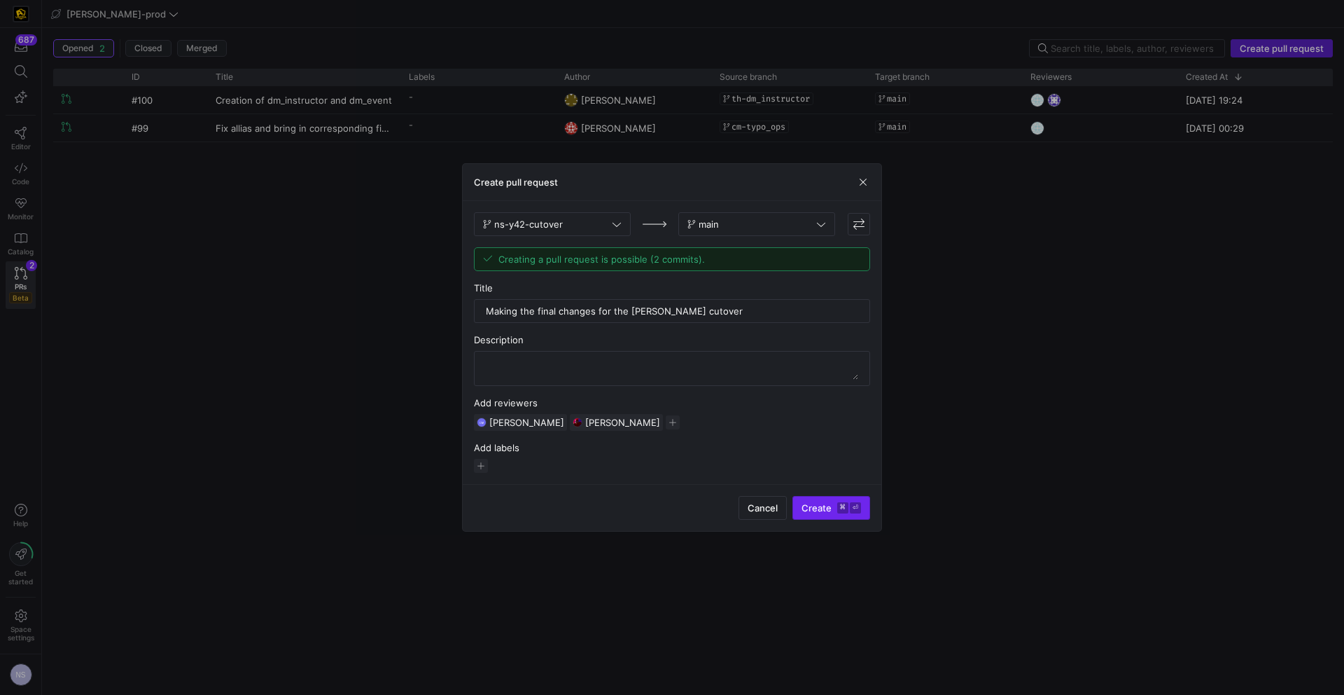
click at [815, 499] on span "submit" at bounding box center [831, 507] width 76 height 22
